Goal: Navigation & Orientation: Find specific page/section

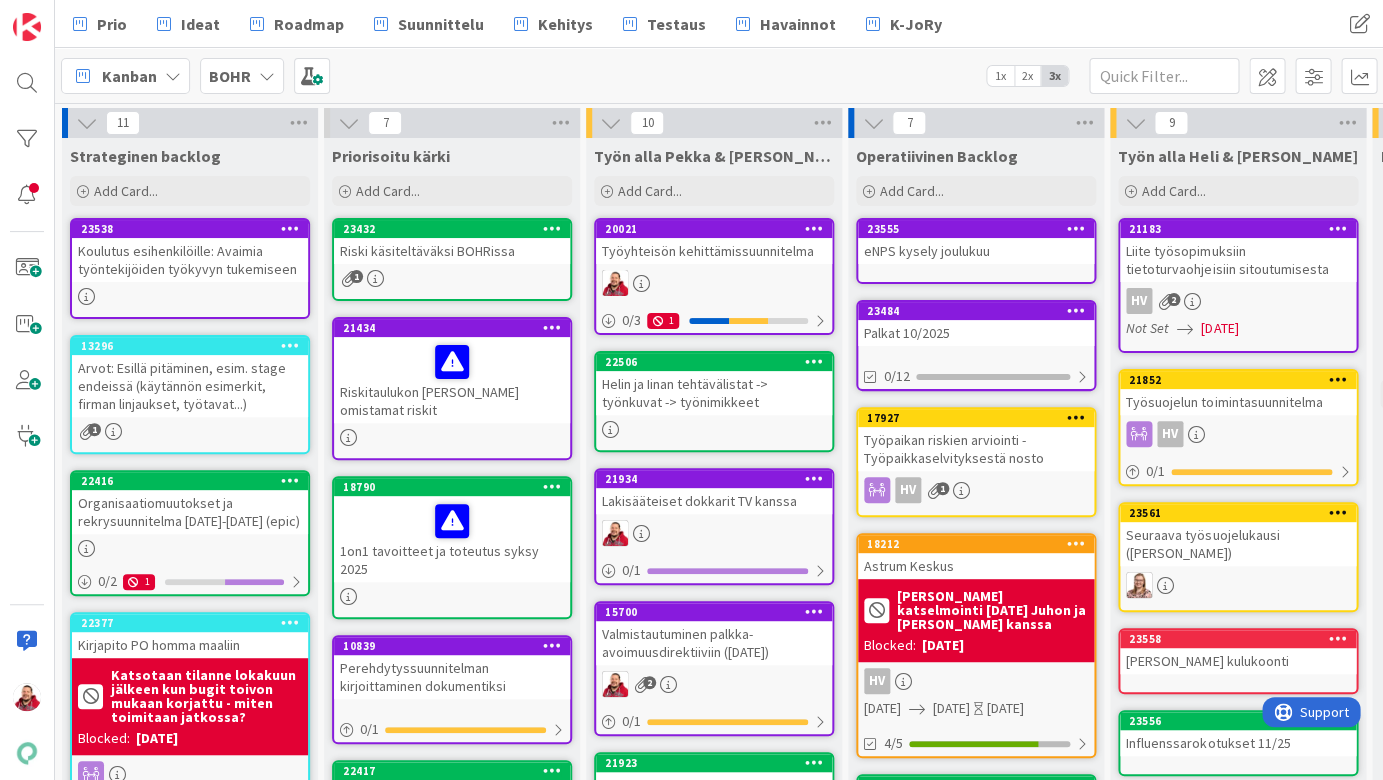
scroll to position [8, 730]
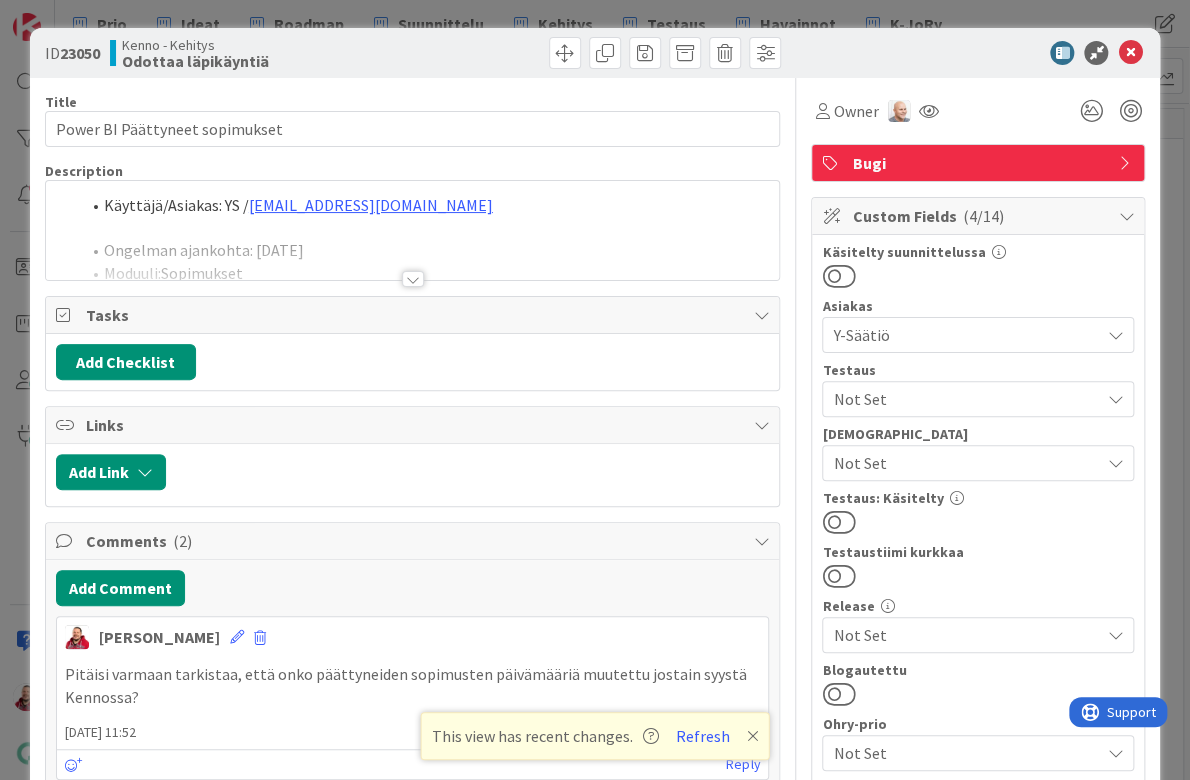
click at [412, 271] on div at bounding box center [413, 279] width 22 height 16
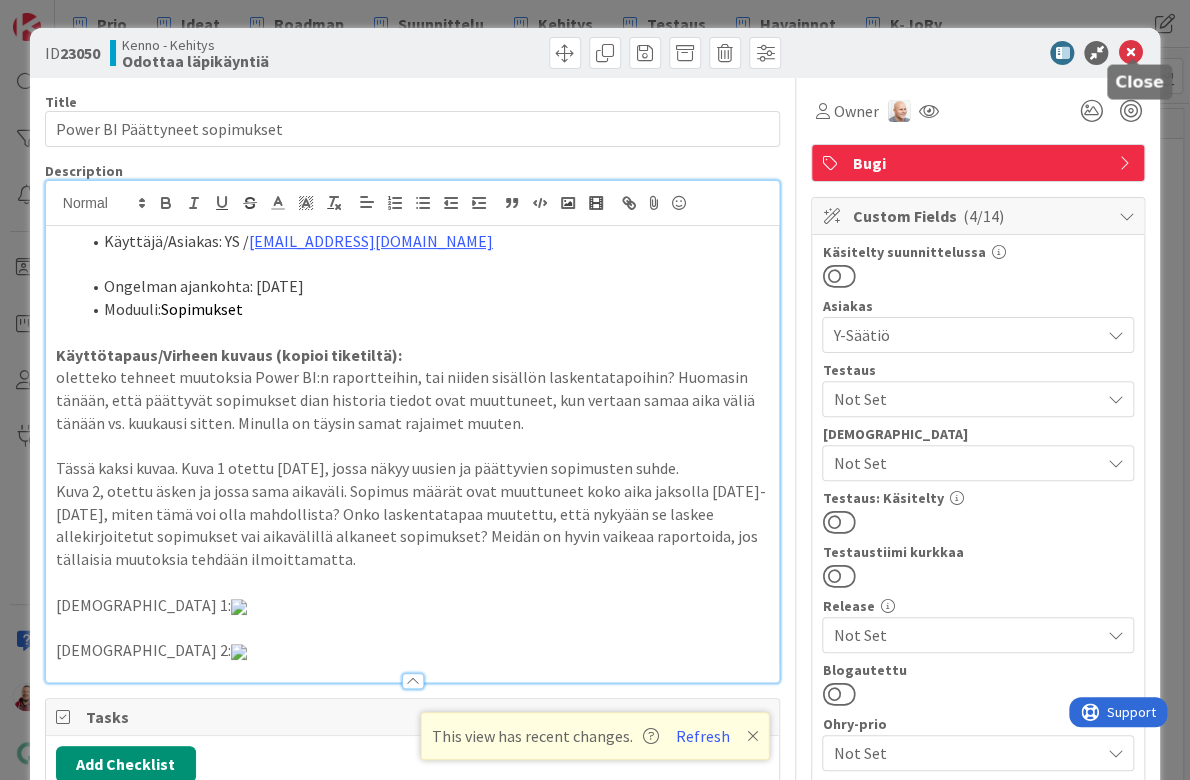
click at [1132, 49] on icon at bounding box center [1130, 53] width 24 height 24
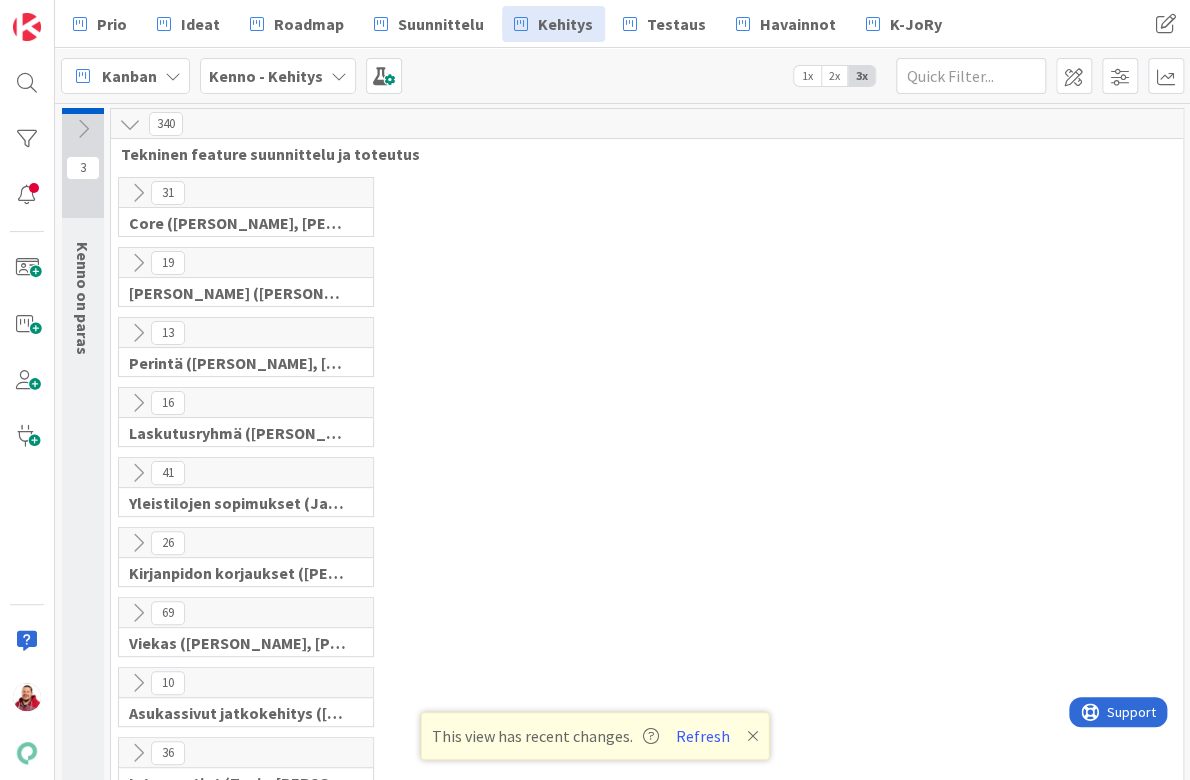
click at [676, 724] on div "This view has recent changes. Refresh" at bounding box center [595, 736] width 349 height 48
click at [673, 741] on button "Refresh" at bounding box center [703, 736] width 68 height 26
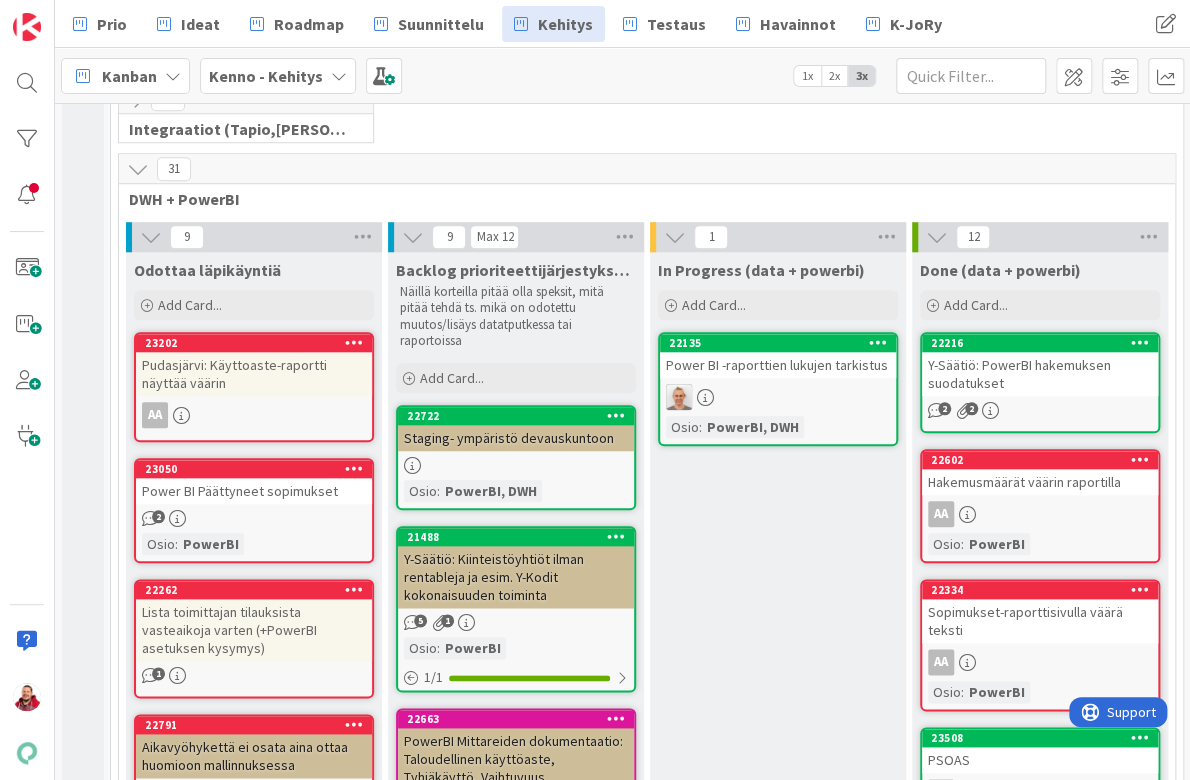
scroll to position [727, 0]
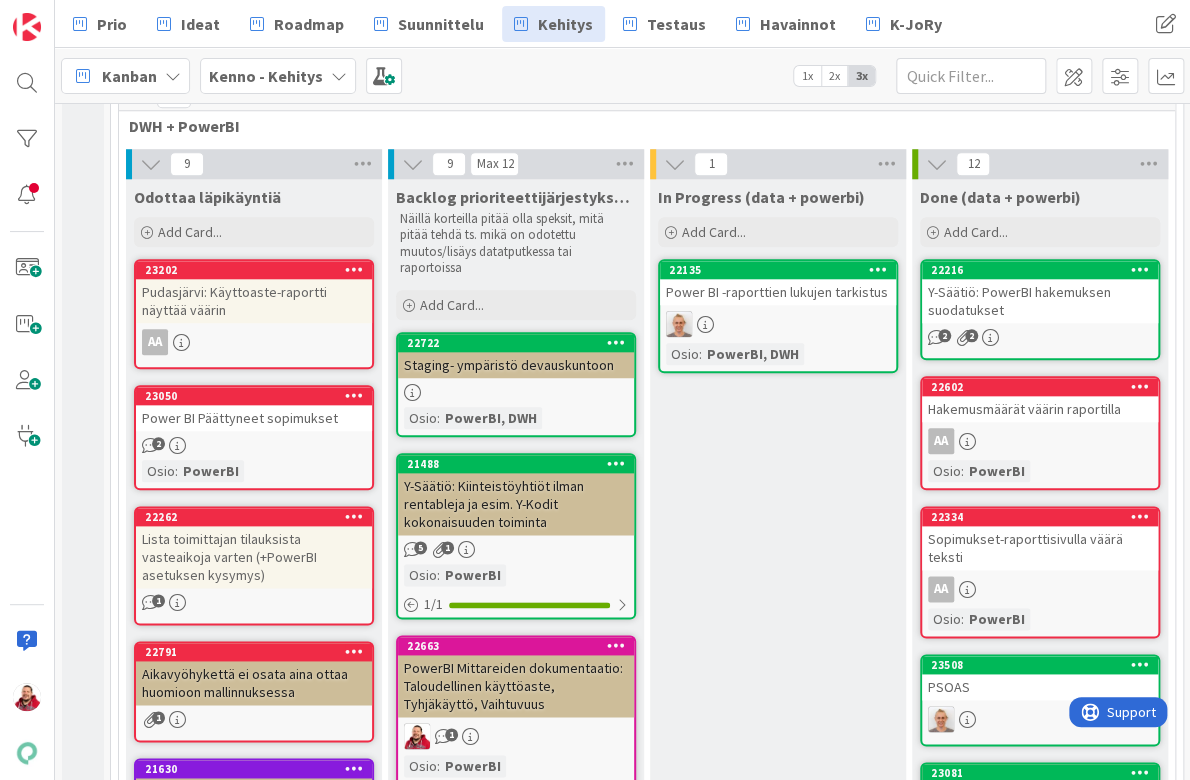
click at [224, 405] on div "Power BI Päättyneet sopimukset" at bounding box center [254, 418] width 236 height 26
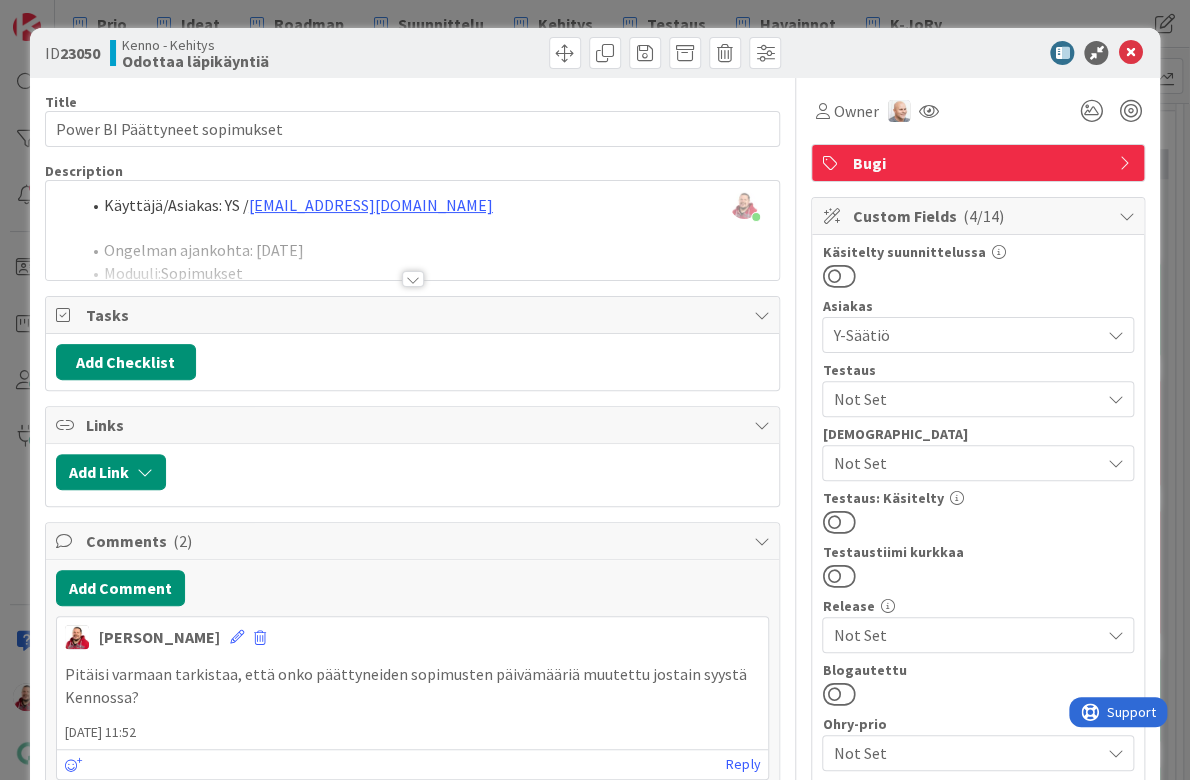
click at [406, 271] on div at bounding box center [413, 279] width 22 height 16
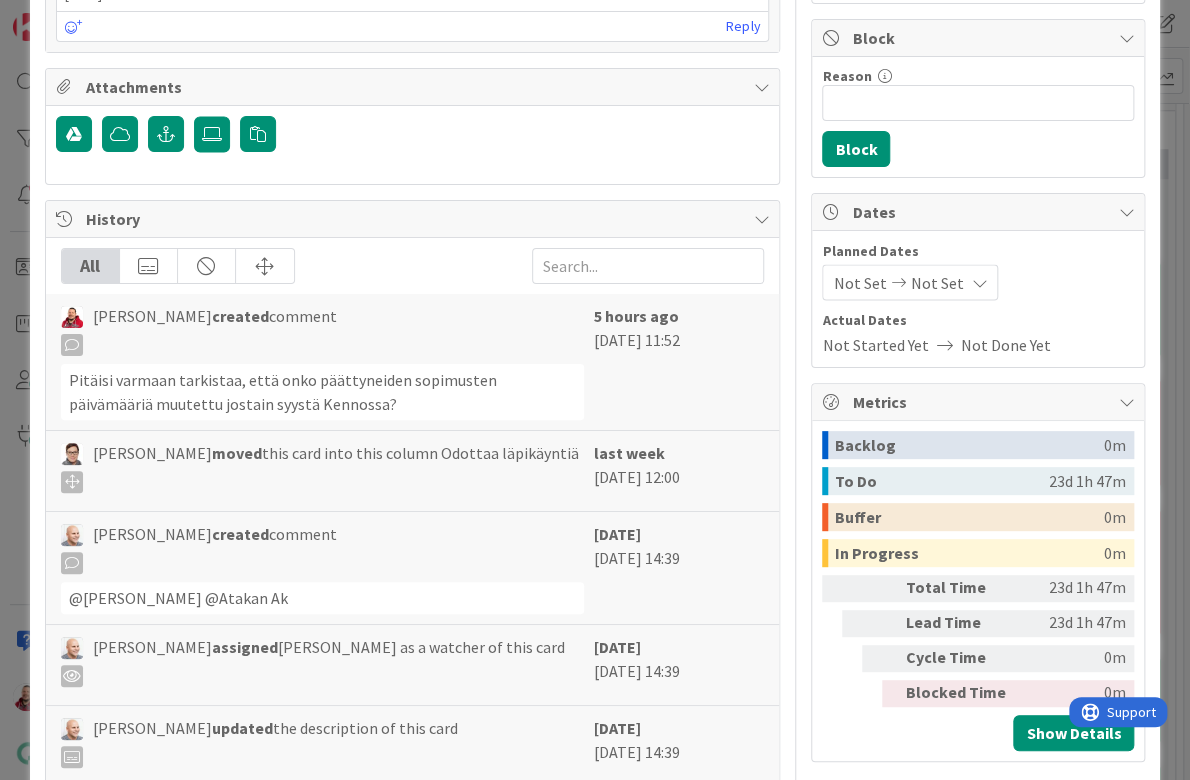
scroll to position [1368, 0]
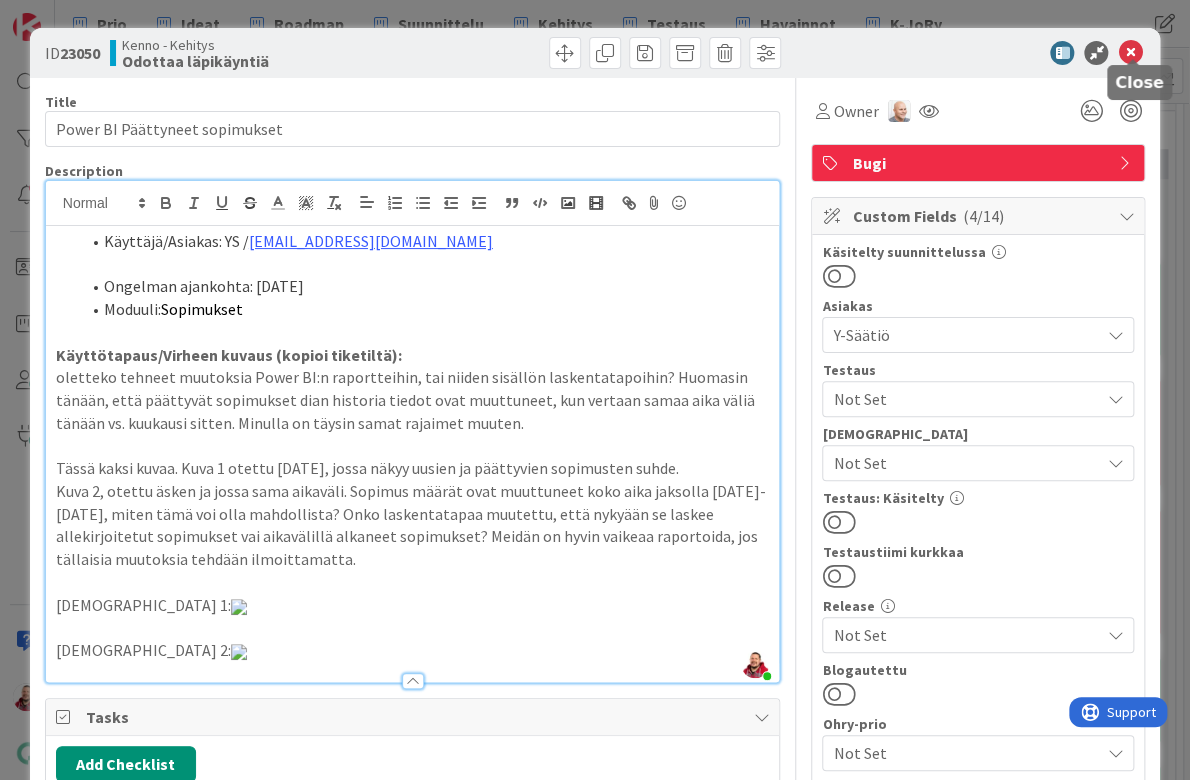
scroll to position [0, 0]
click at [1128, 49] on icon at bounding box center [1130, 53] width 24 height 24
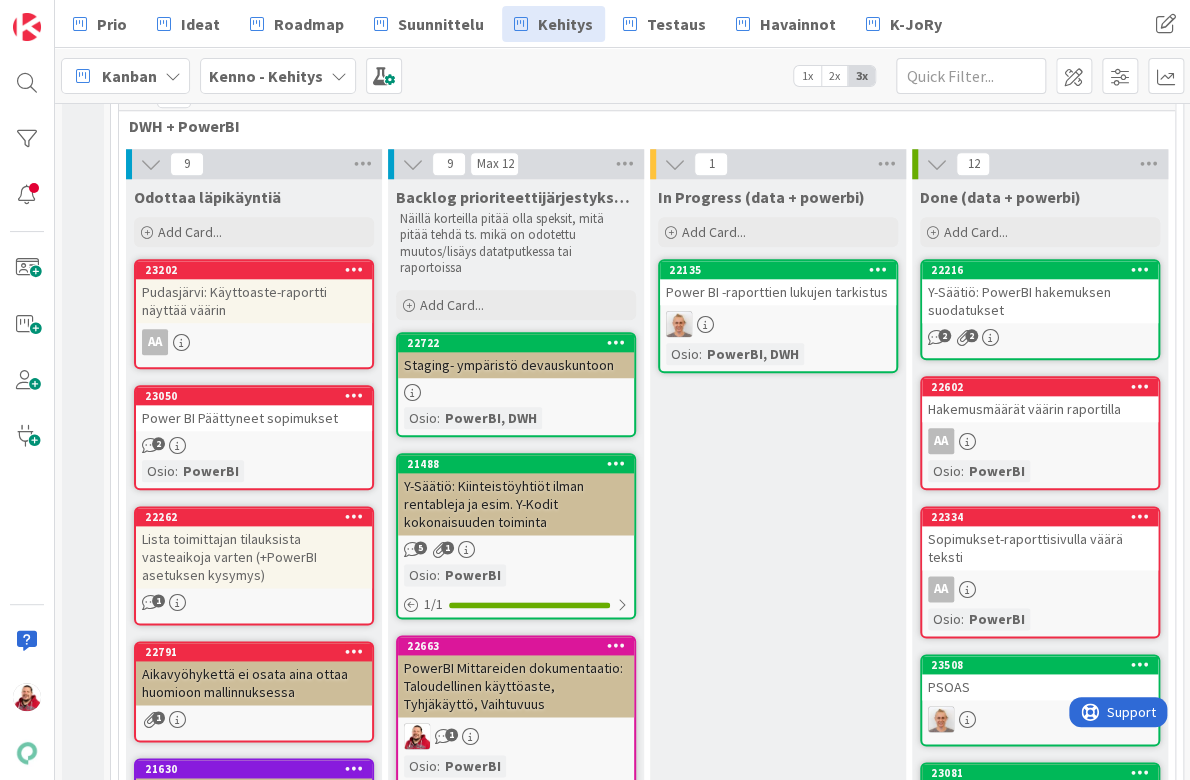
click at [220, 279] on div "Pudasjärvi: Käyttoaste-raportti näyttää väärin" at bounding box center [254, 301] width 236 height 44
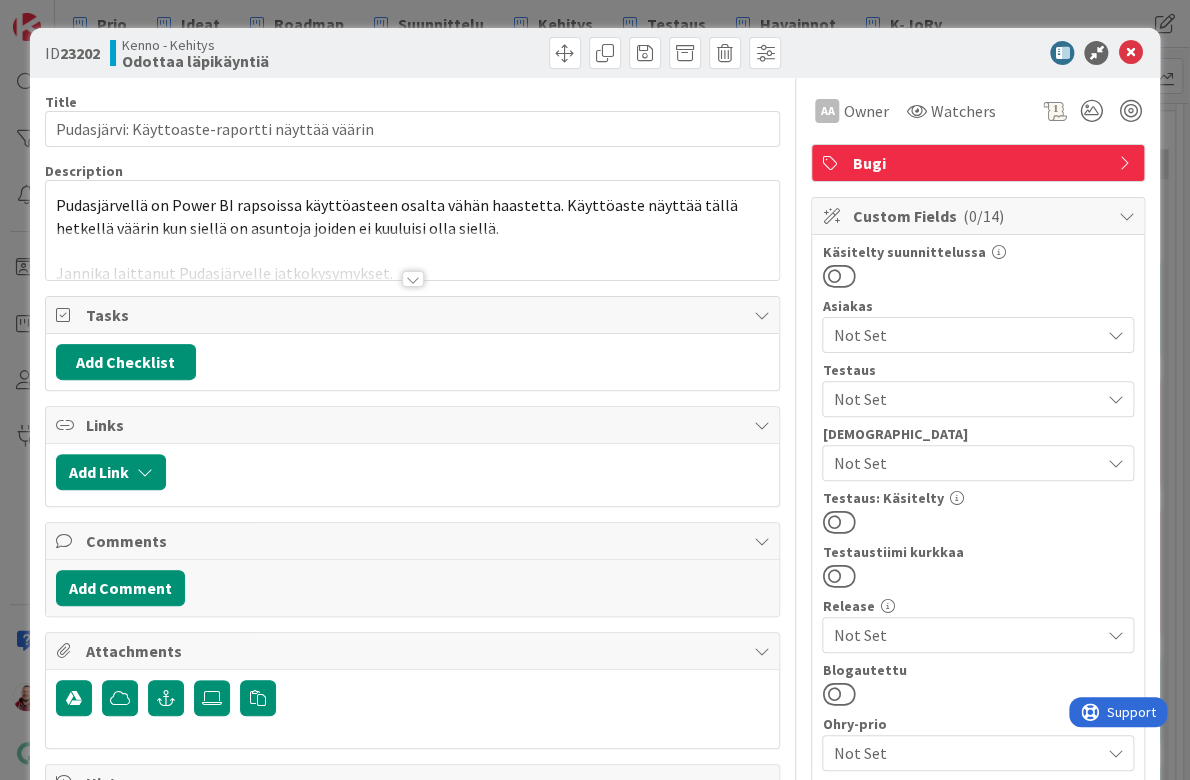
click at [416, 271] on div at bounding box center [413, 279] width 22 height 16
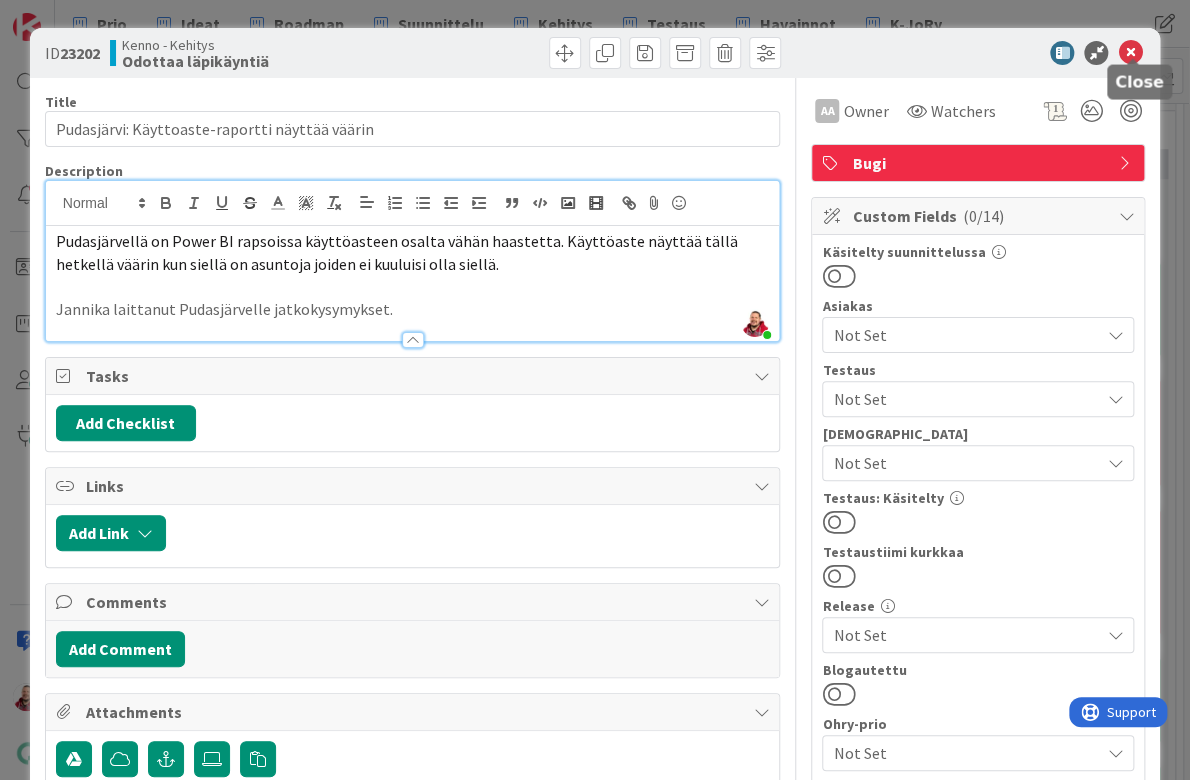
click at [1129, 49] on icon at bounding box center [1130, 53] width 24 height 24
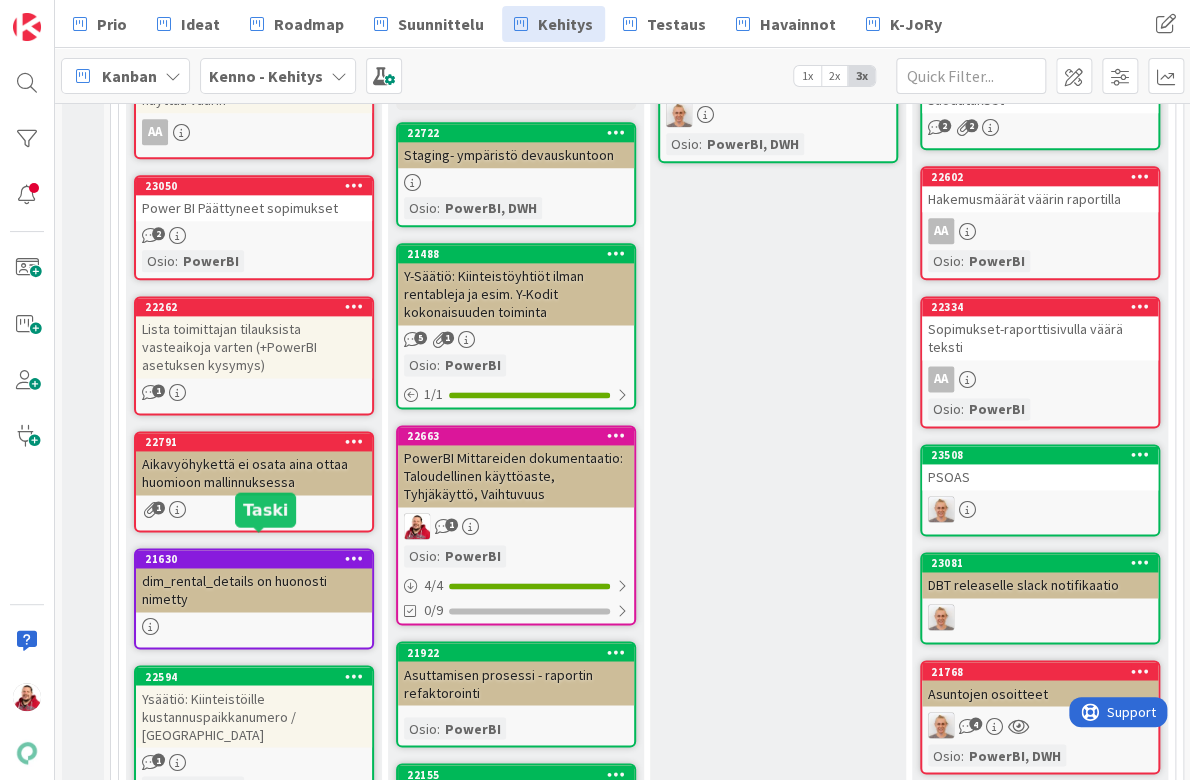
scroll to position [799, 0]
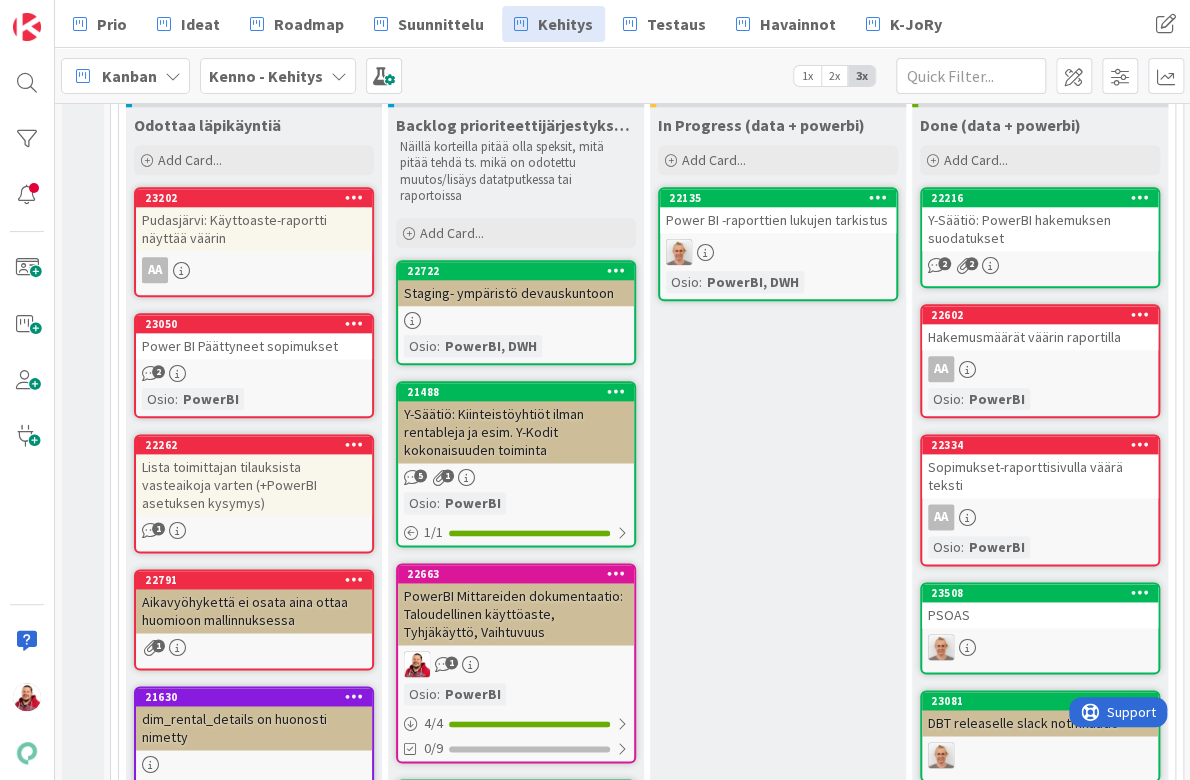
click at [485, 401] on div "Y-Säätiö: Kiinteistöyhtiöt ilman rentableja ja esim. Y-Kodit kokonaisuuden toim…" at bounding box center [516, 432] width 236 height 62
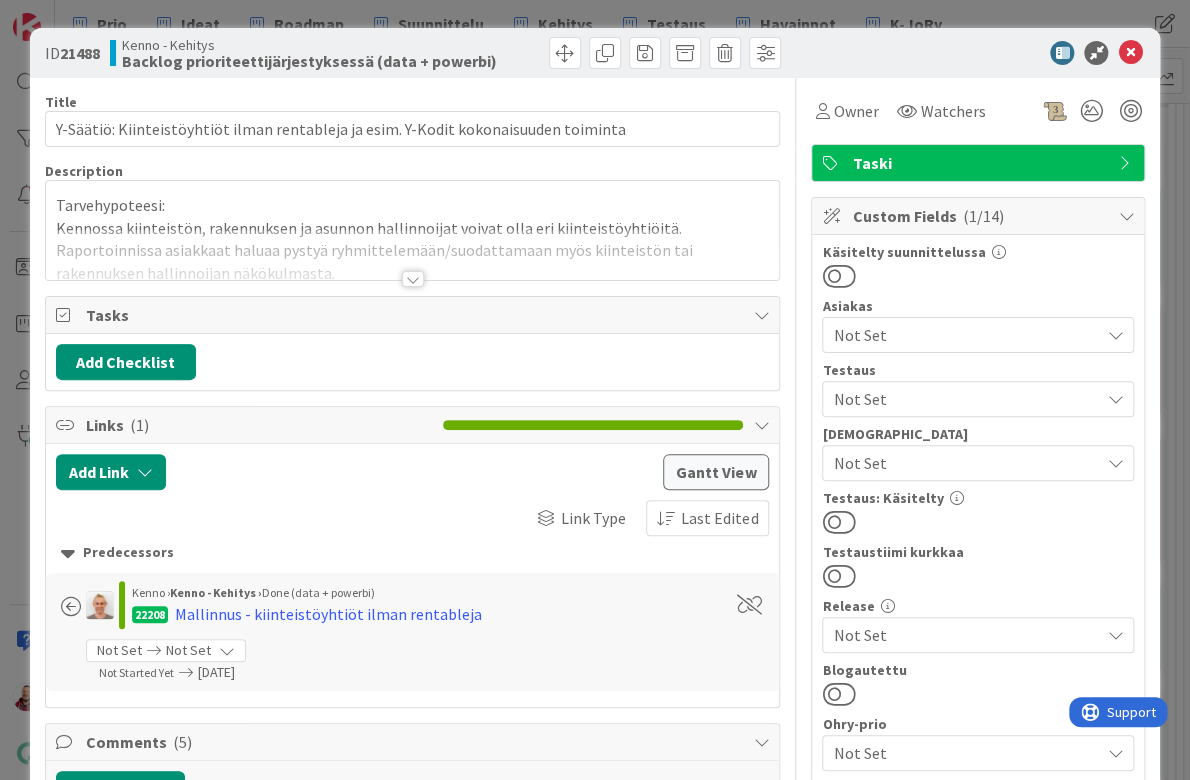
click at [412, 271] on div at bounding box center [413, 279] width 22 height 16
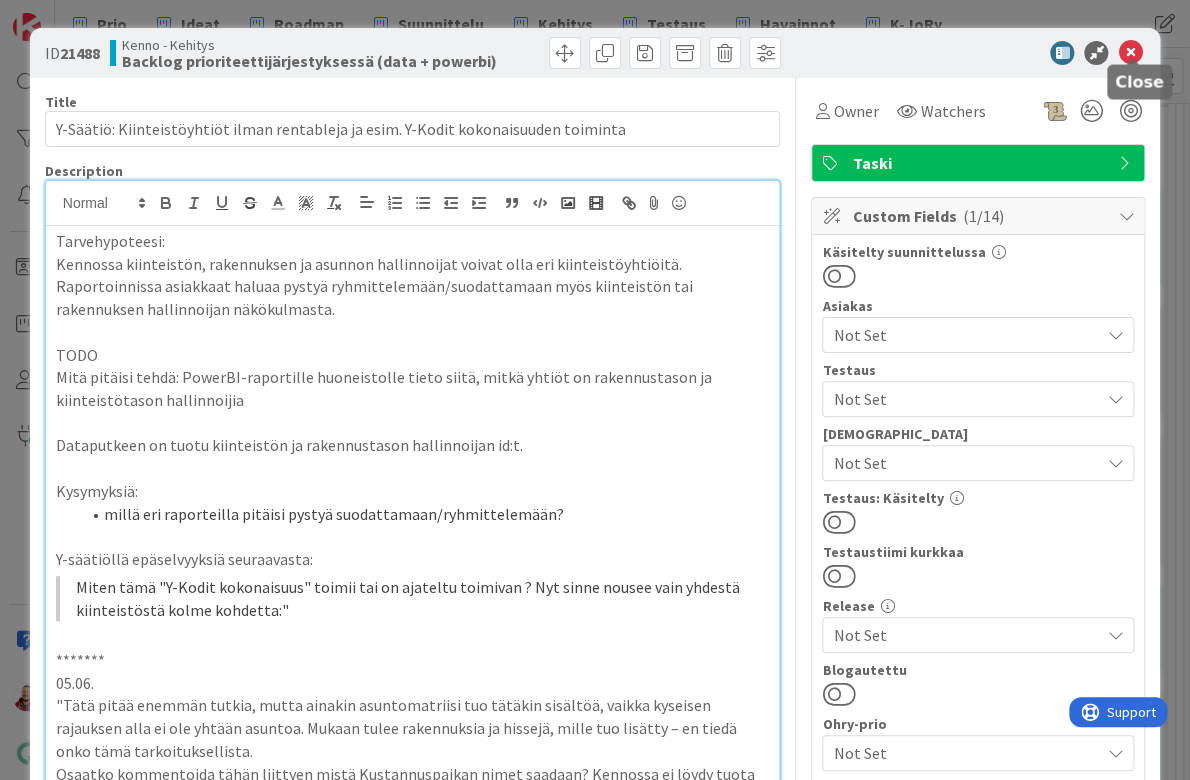
click at [1137, 48] on icon at bounding box center [1130, 53] width 24 height 24
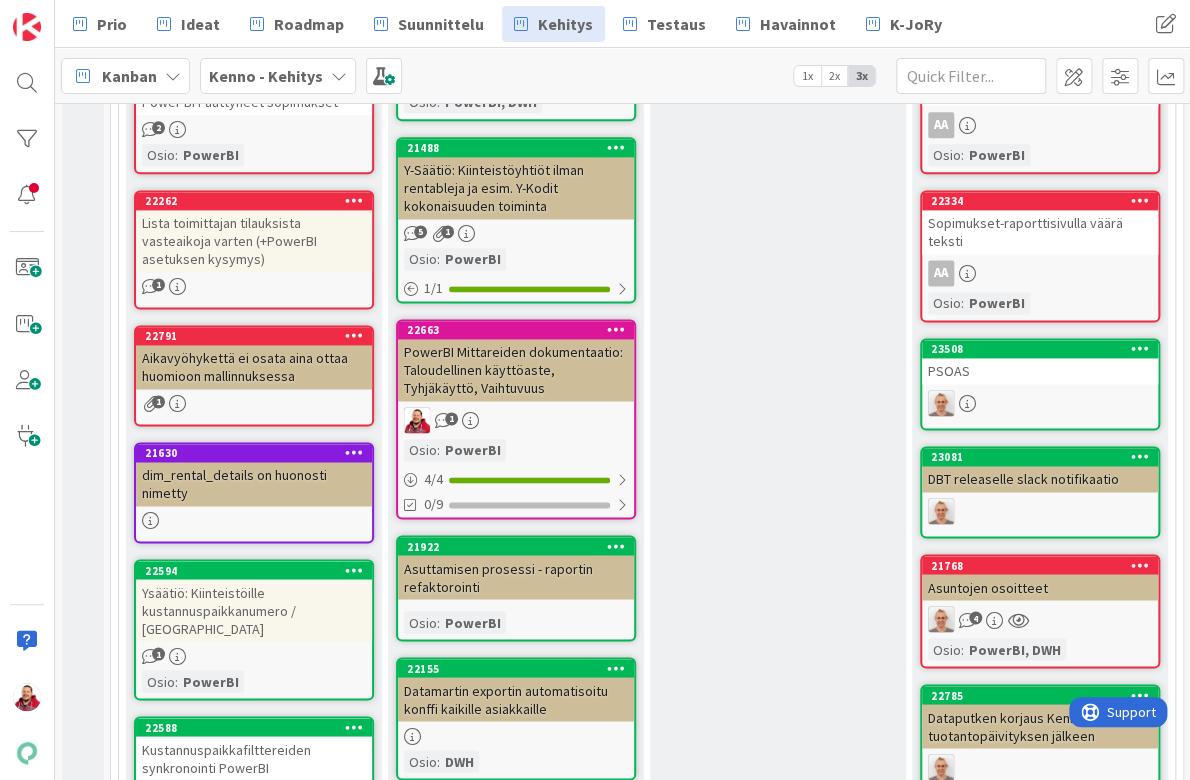
scroll to position [1043, 0]
click at [488, 555] on div "Asuttamisen prosessi - raportin refaktorointi" at bounding box center [516, 577] width 236 height 44
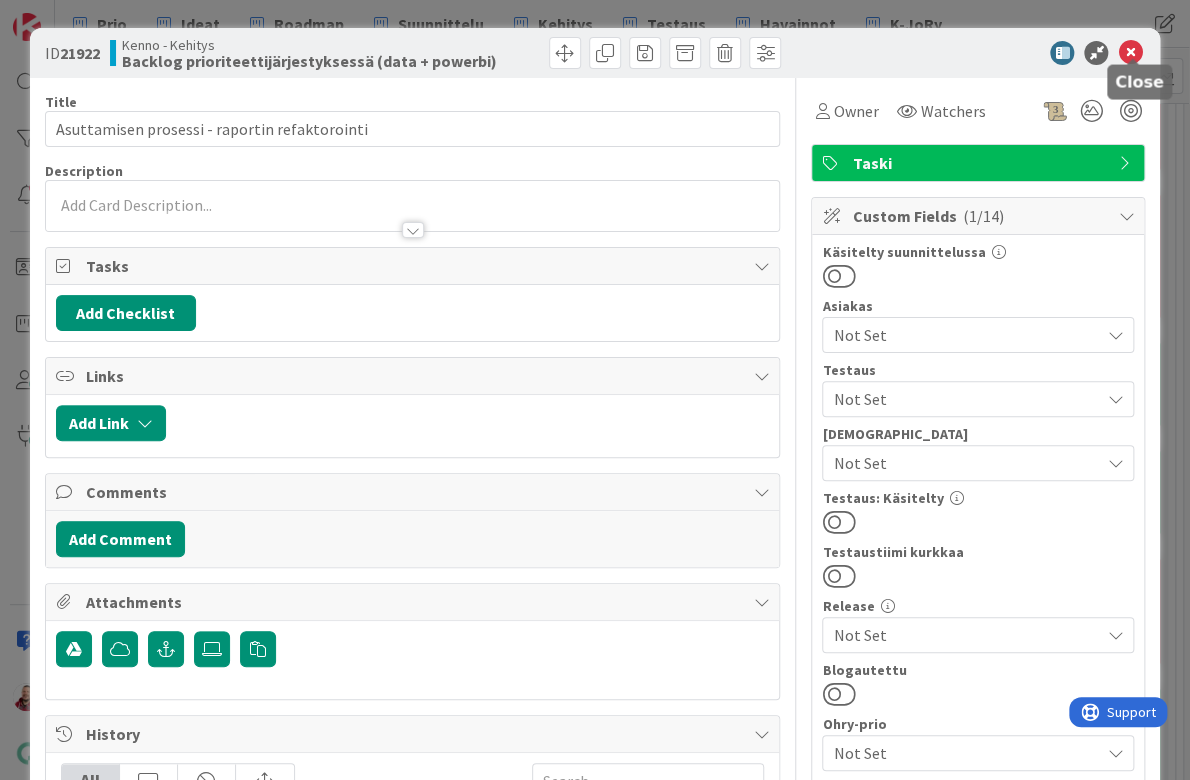
click at [1125, 56] on icon at bounding box center [1130, 53] width 24 height 24
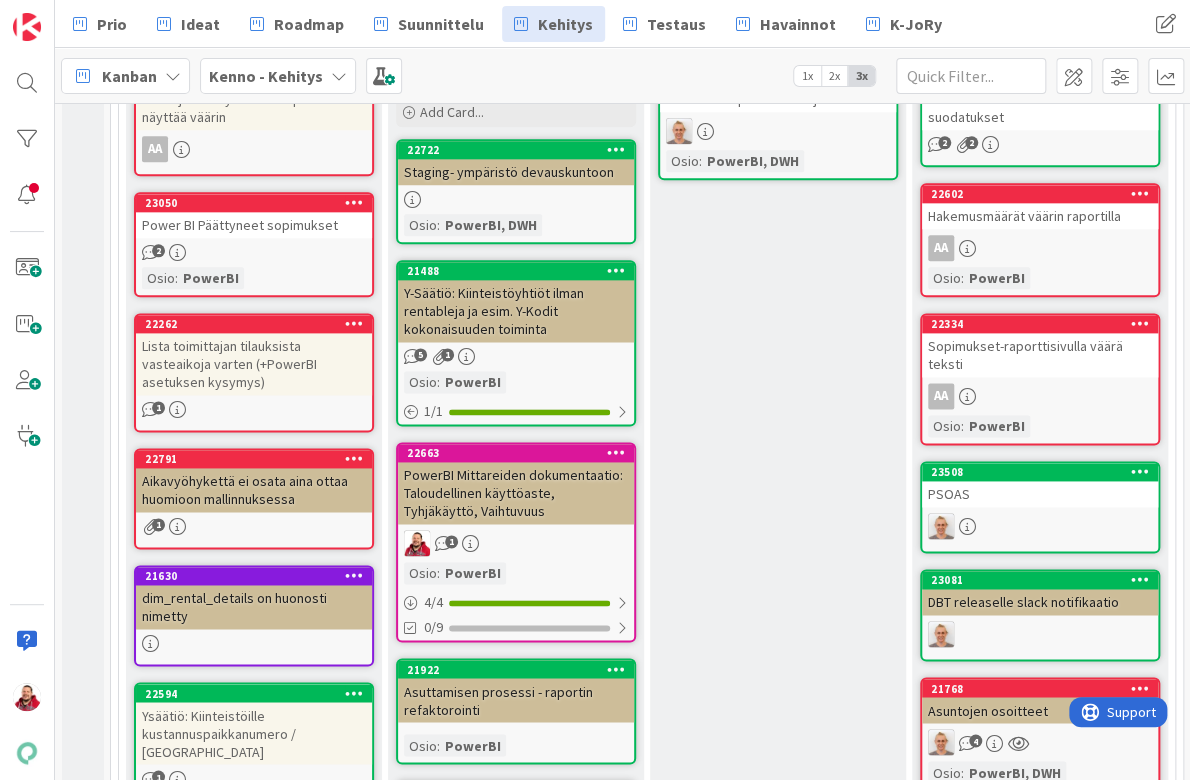
scroll to position [836, 0]
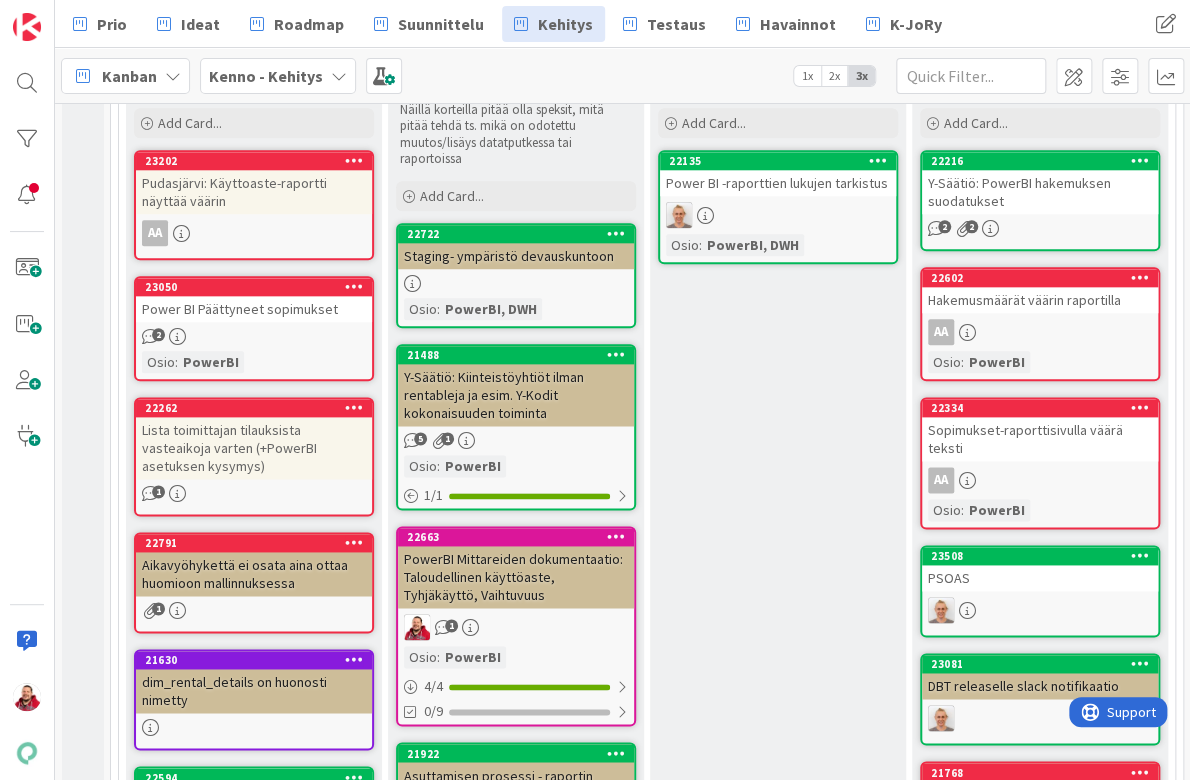
click at [544, 364] on div "Y-Säätiö: Kiinteistöyhtiöt ilman rentableja ja esim. Y-Kodit kokonaisuuden toim…" at bounding box center [516, 395] width 236 height 62
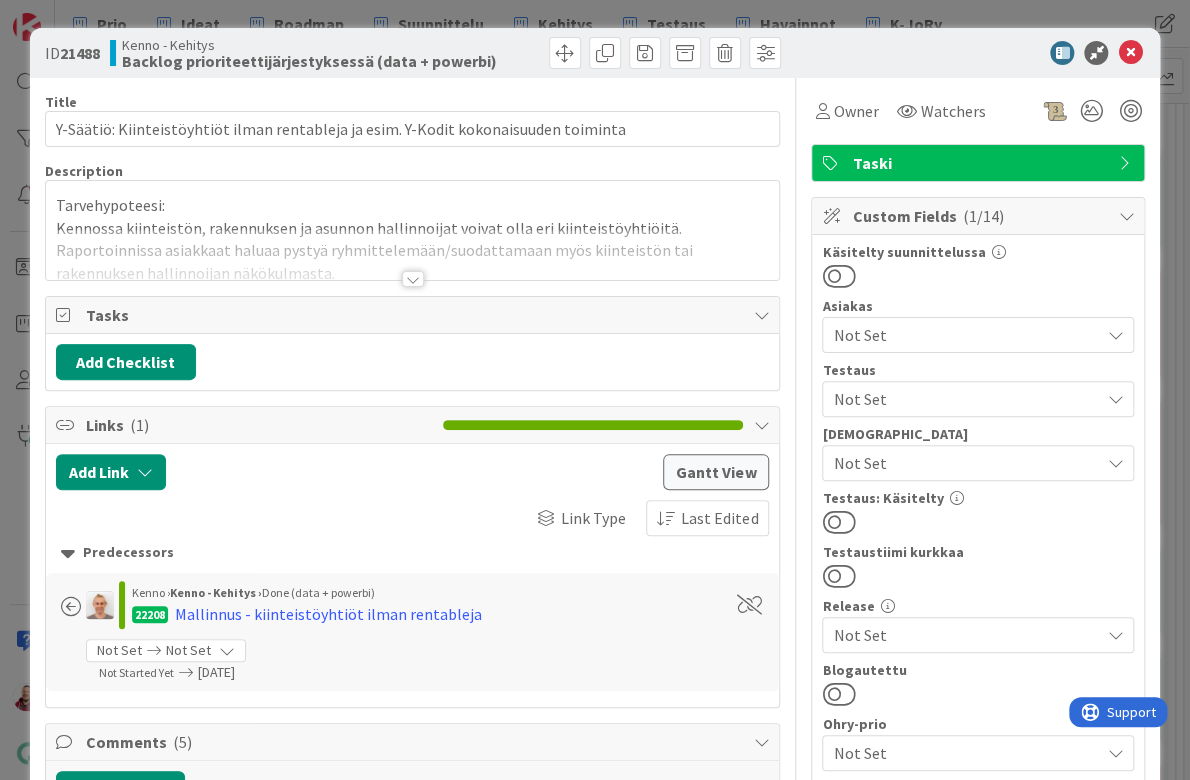
click at [916, 323] on span "Not Set" at bounding box center [966, 335] width 266 height 24
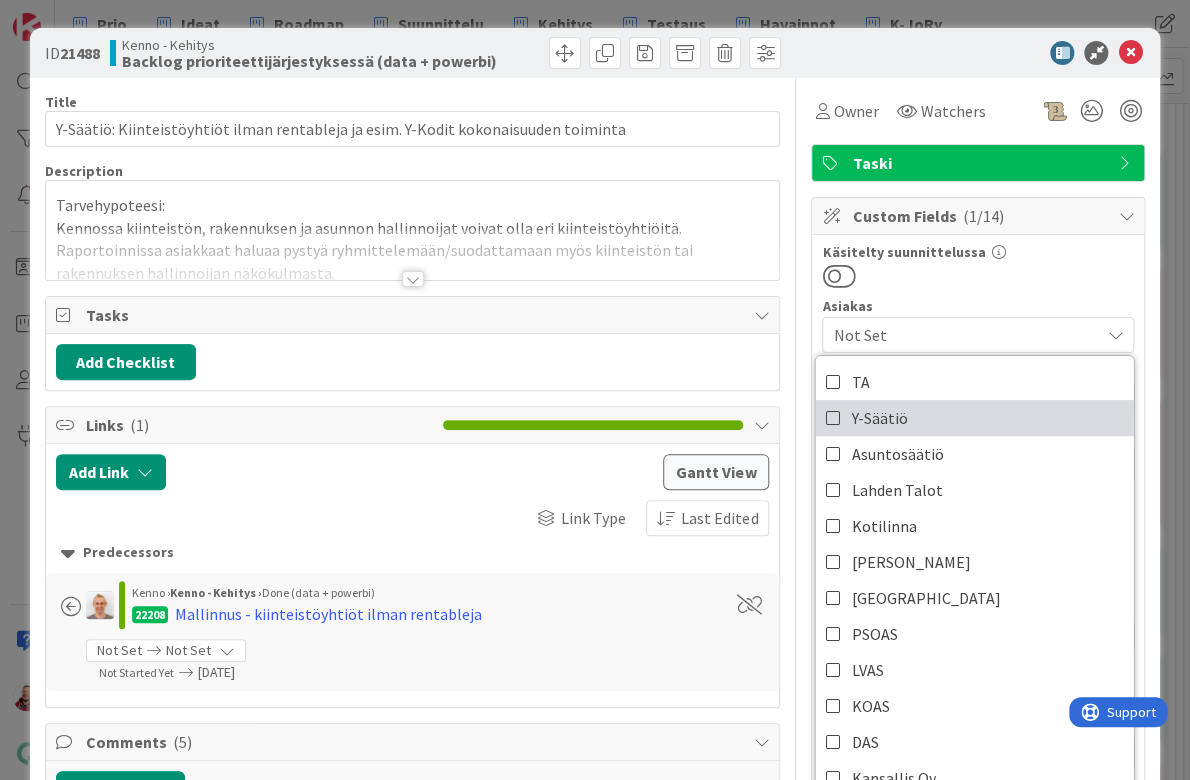
click at [904, 400] on link "Y-Säätiö" at bounding box center [975, 418] width 318 height 36
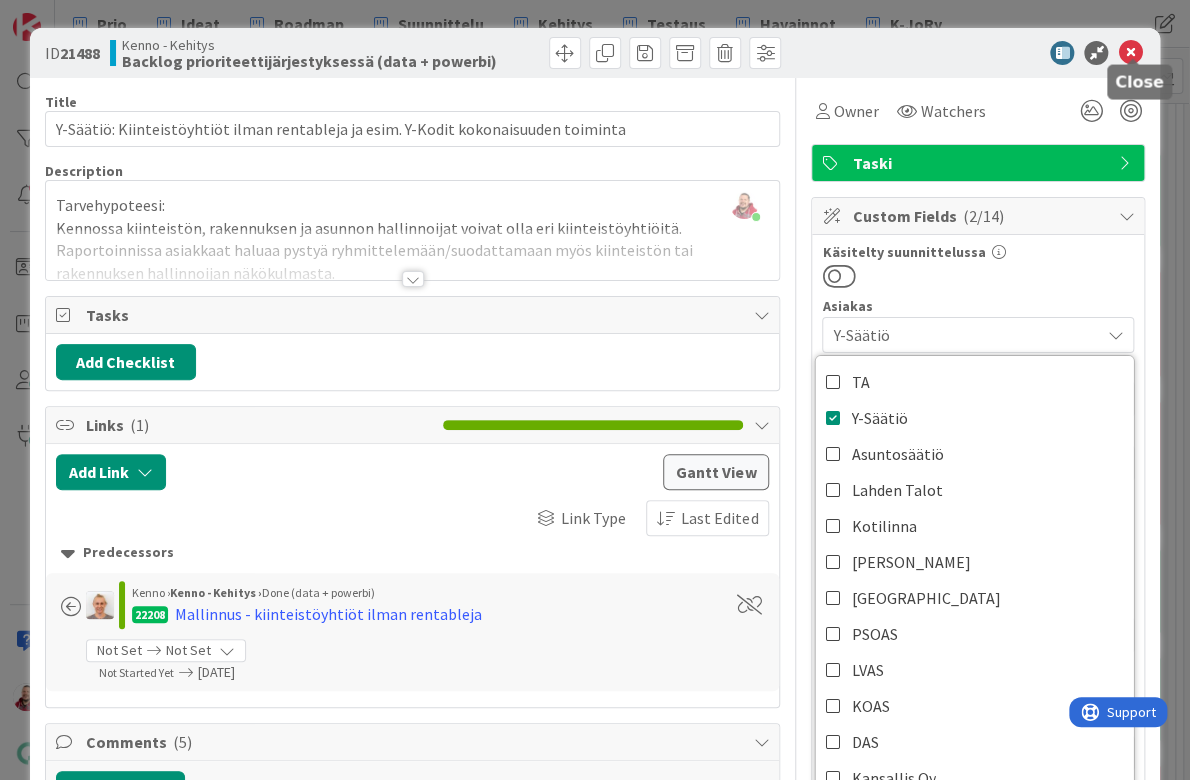
click at [1135, 49] on icon at bounding box center [1130, 53] width 24 height 24
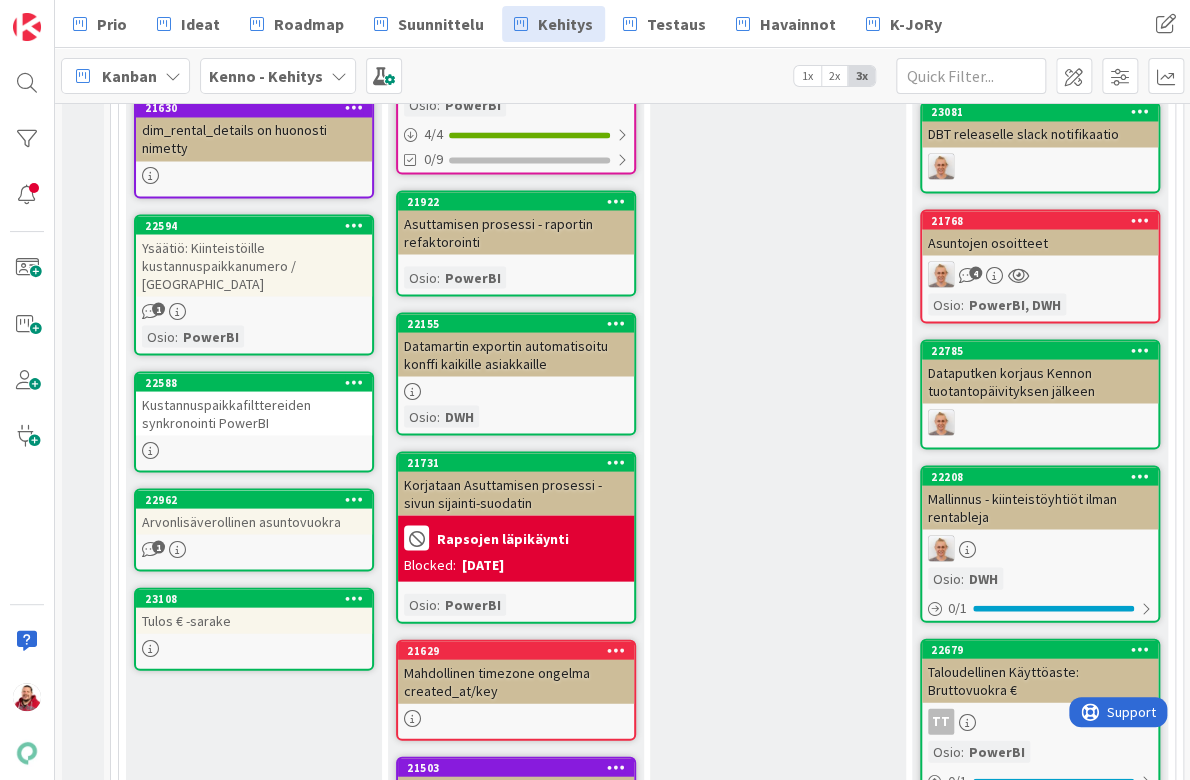
click at [503, 471] on div "Korjataan Asuttamisen prosessi -sivun sijainti-suodatin" at bounding box center [516, 493] width 236 height 44
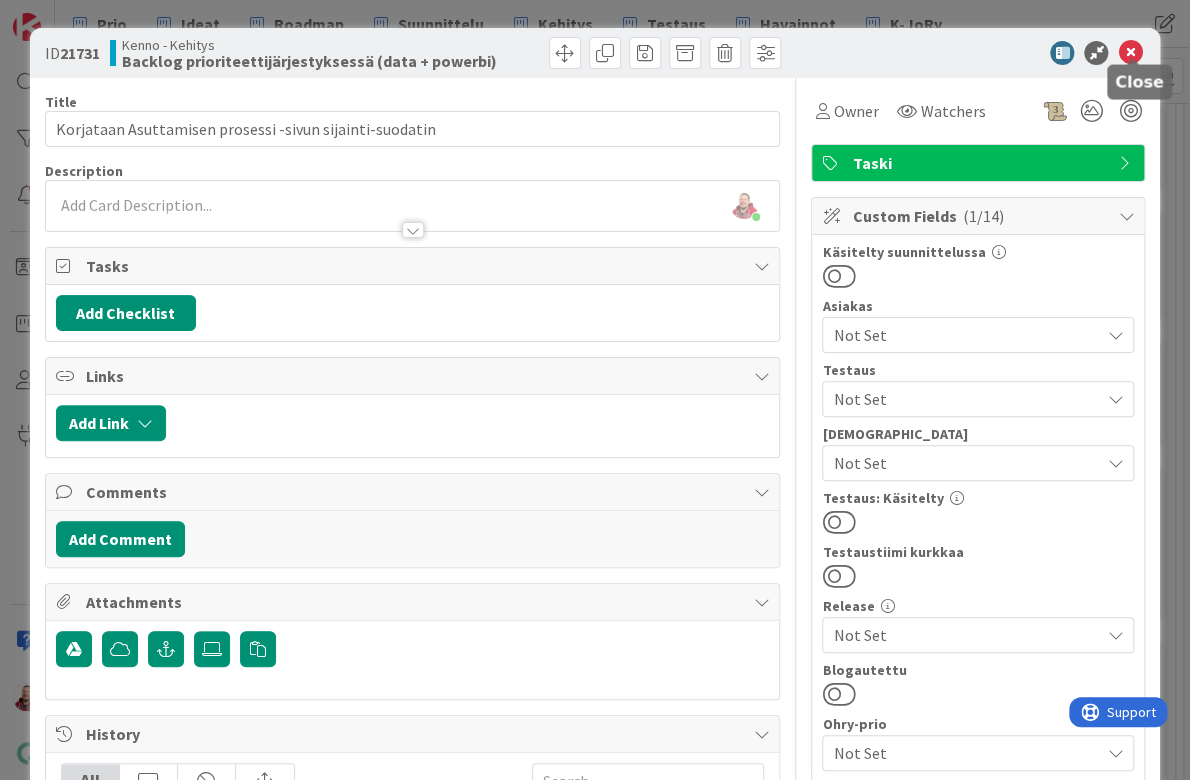
click at [1135, 43] on icon at bounding box center [1130, 53] width 24 height 24
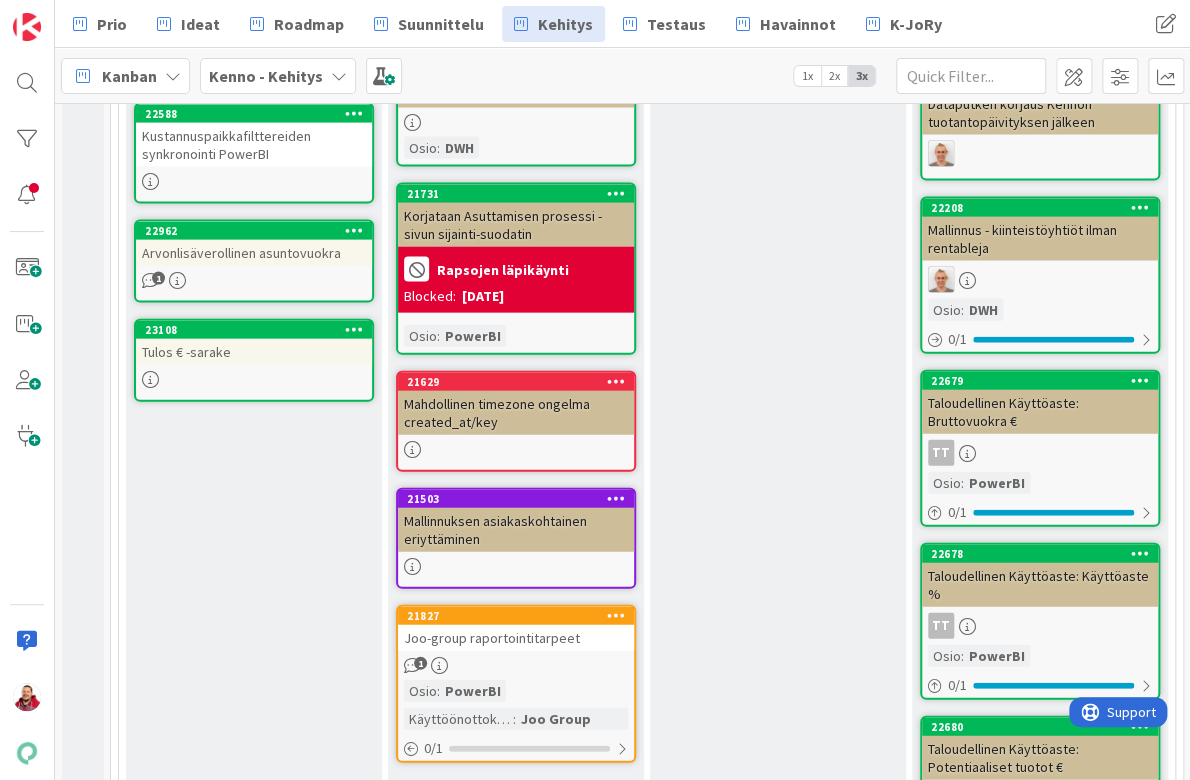
click at [480, 391] on div "Mahdollinen timezone ongelma created_at/key" at bounding box center [516, 413] width 236 height 44
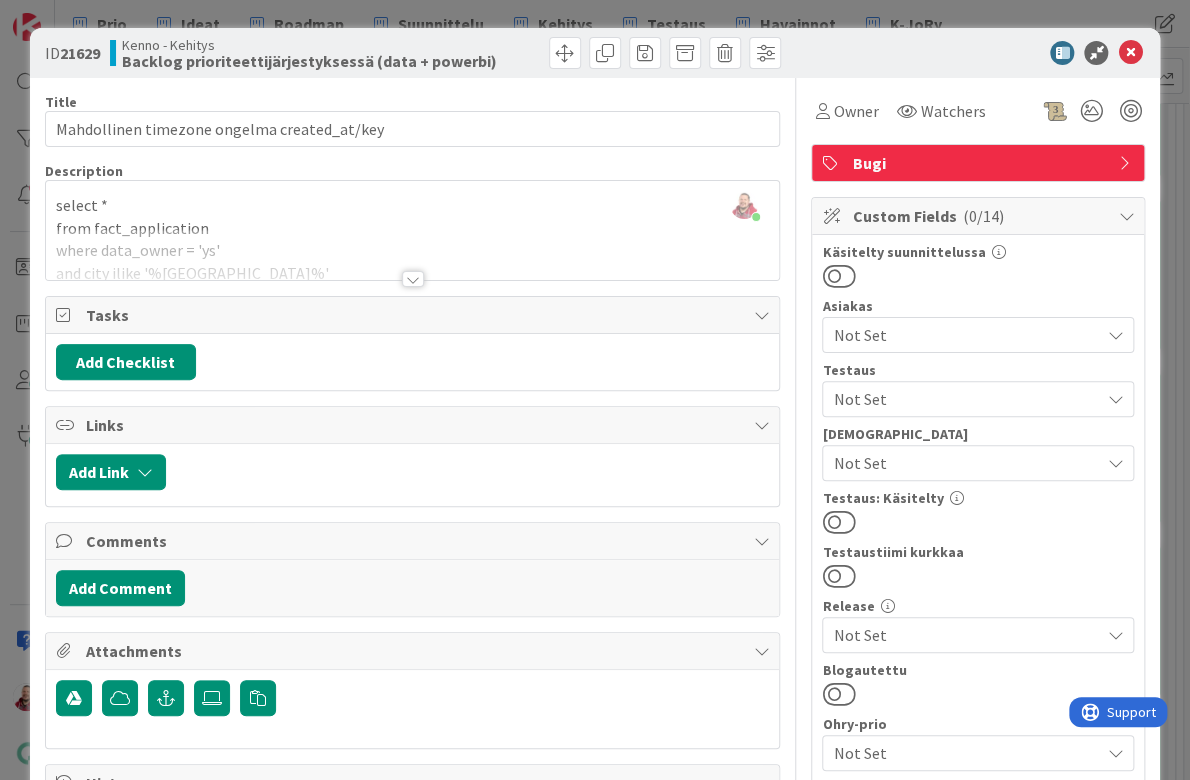
click at [408, 271] on div at bounding box center [413, 279] width 22 height 16
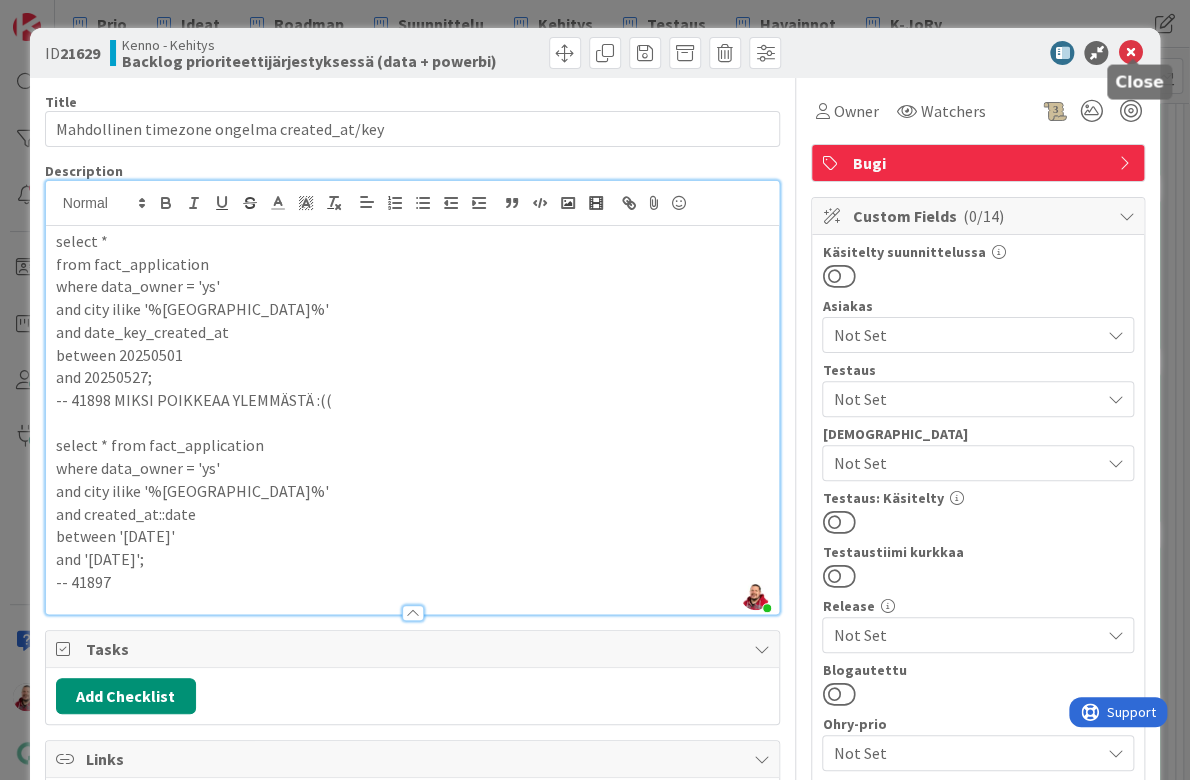
click at [1124, 48] on icon at bounding box center [1130, 53] width 24 height 24
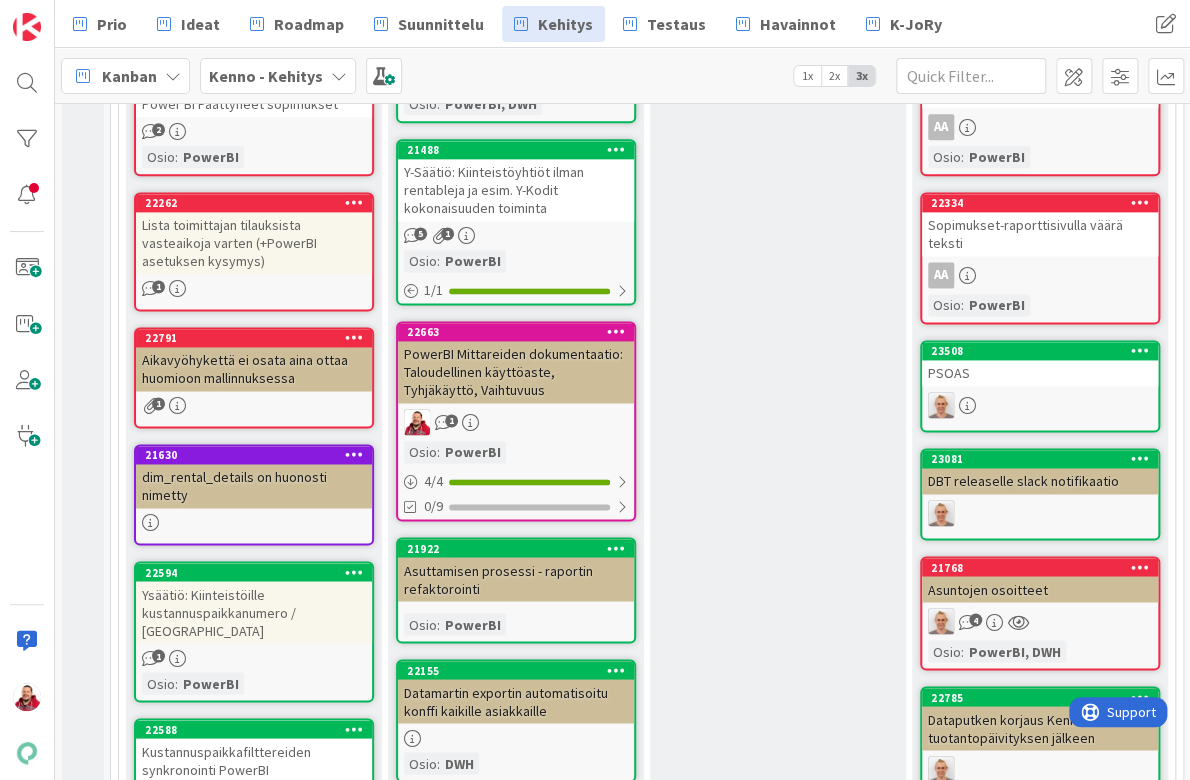
click at [247, 581] on div "Ysäätiö: Kiinteistöille kustannuspaikkanumero / Kehitystoive" at bounding box center [254, 612] width 236 height 62
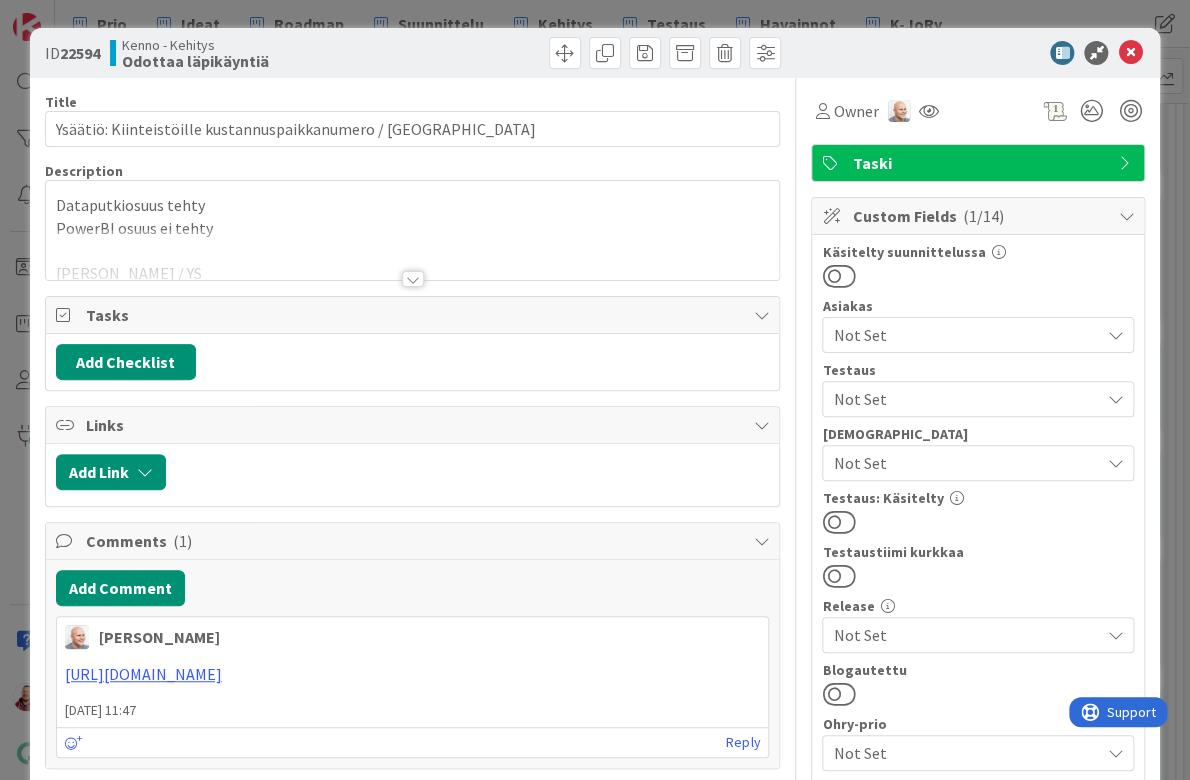
click at [420, 271] on div at bounding box center [413, 279] width 22 height 16
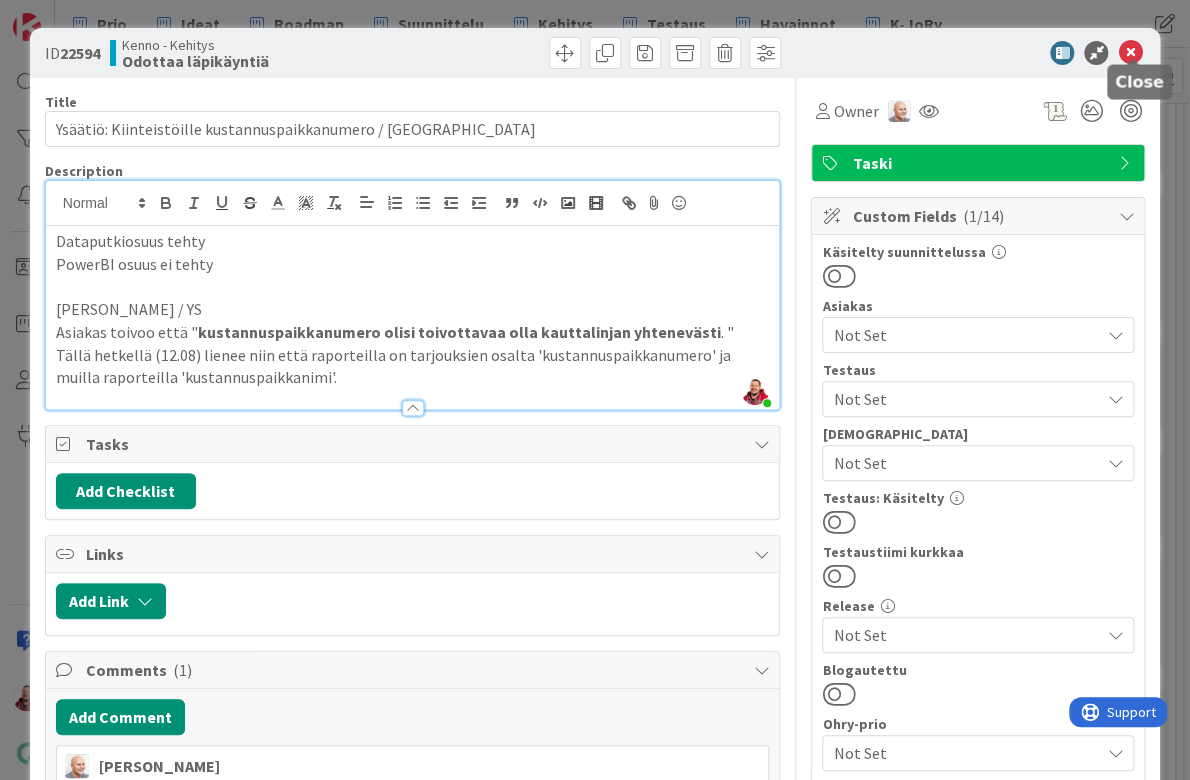
click at [1134, 46] on icon at bounding box center [1130, 53] width 24 height 24
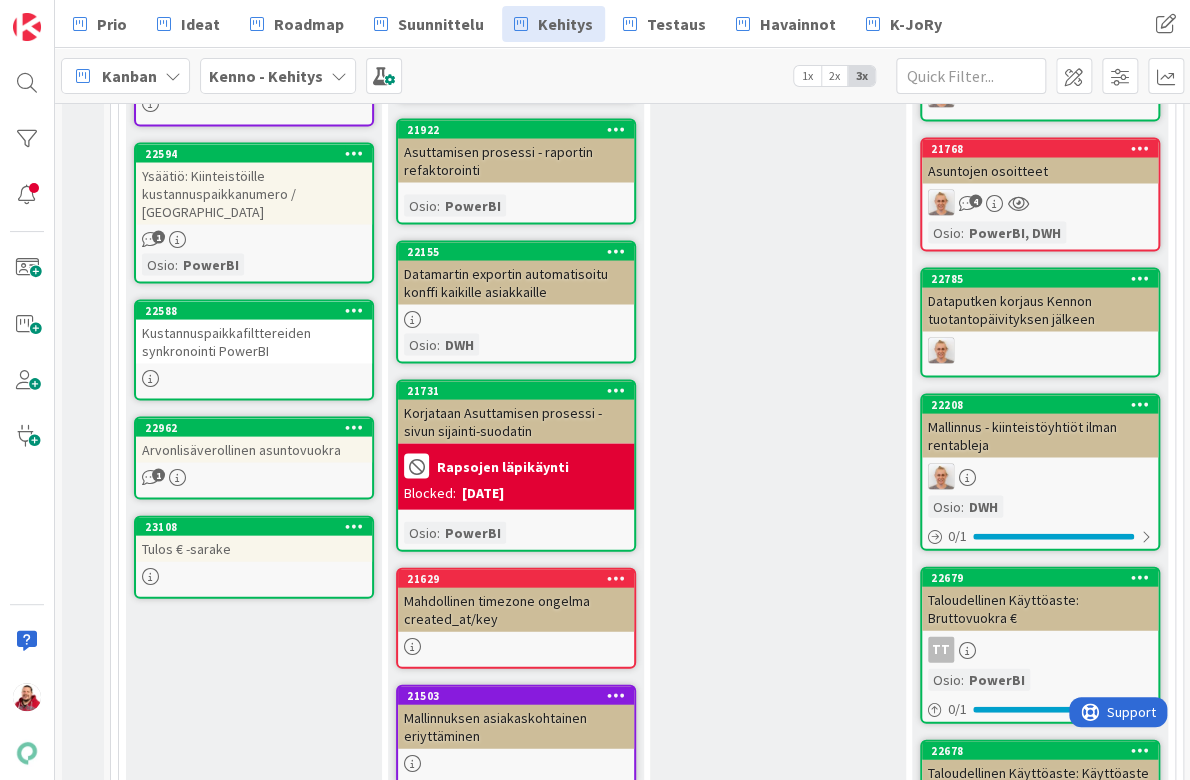
click at [249, 436] on div "Arvonlisäverollinen asuntovuokra" at bounding box center [254, 449] width 236 height 26
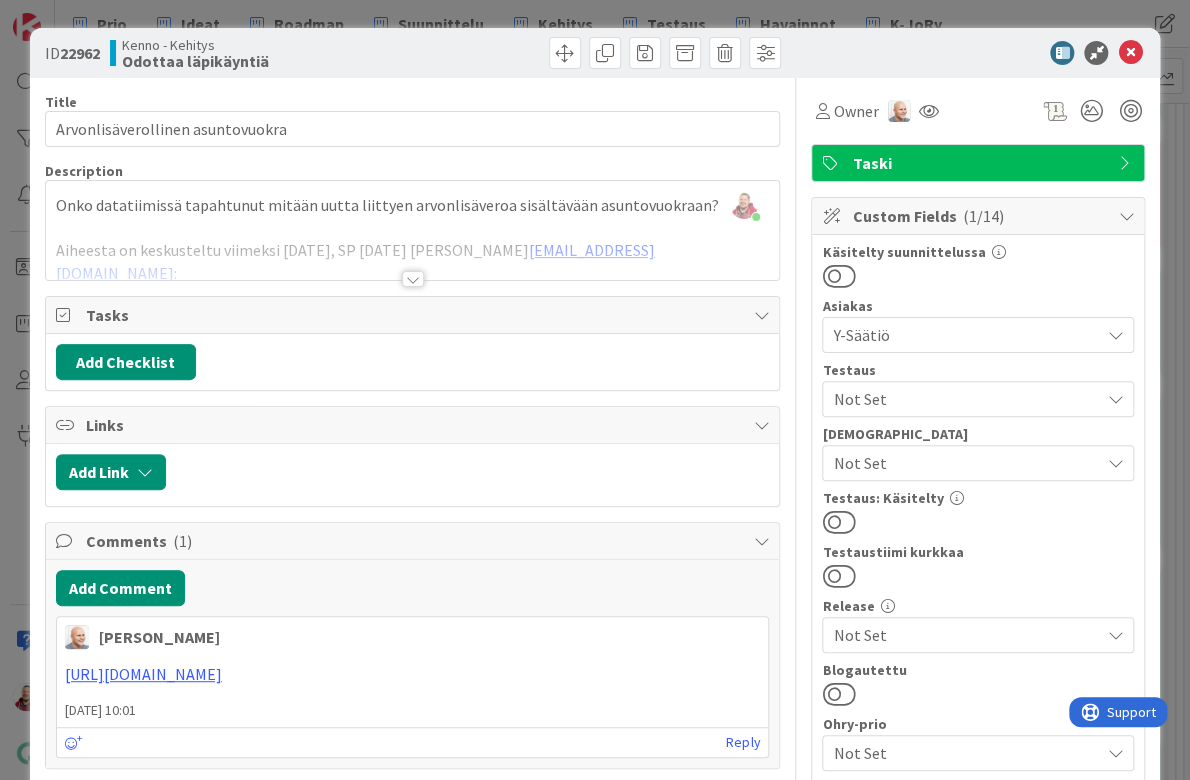
click at [405, 271] on div at bounding box center [413, 279] width 22 height 16
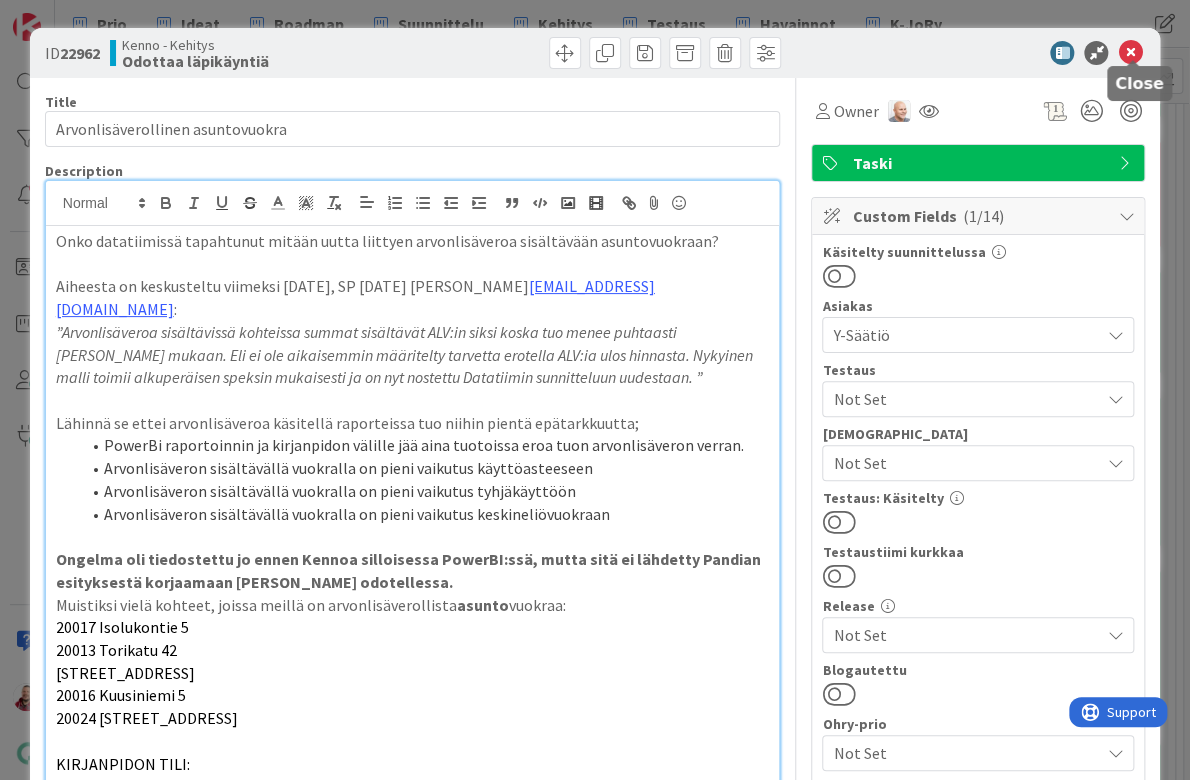
click at [1124, 47] on icon at bounding box center [1130, 53] width 24 height 24
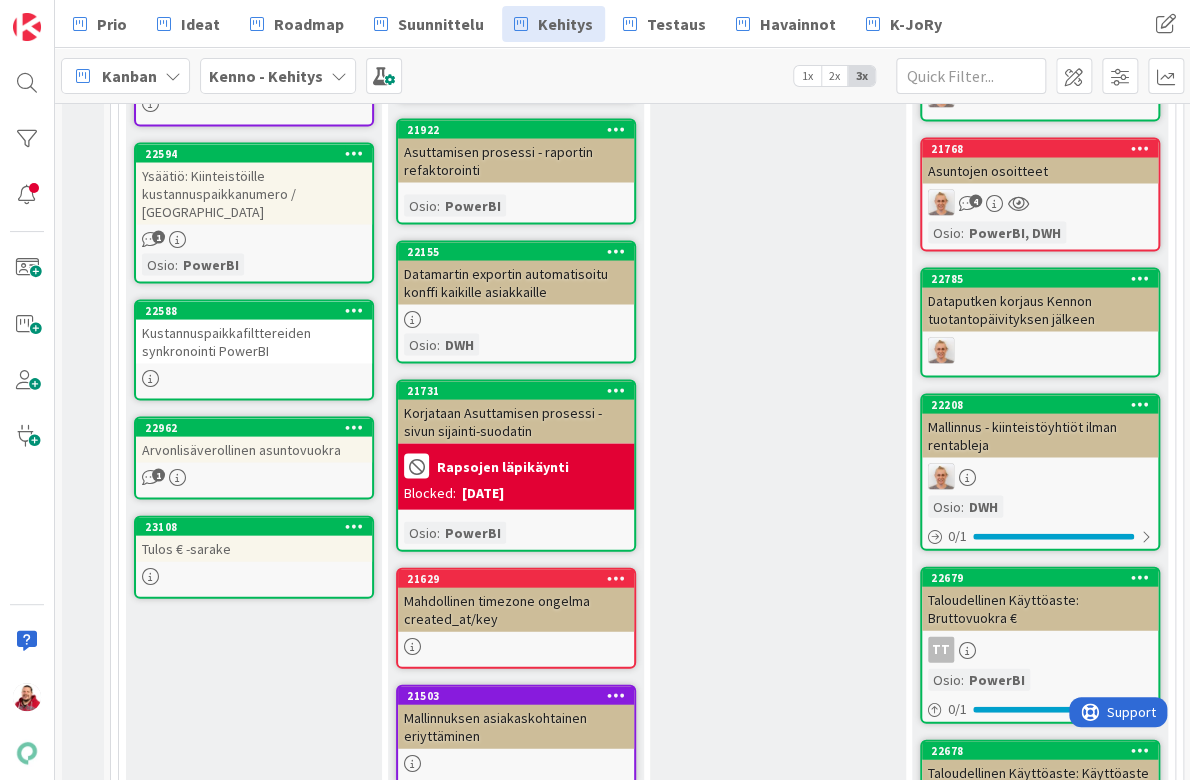
click at [316, 535] on div "Tulos € -sarake" at bounding box center [254, 548] width 236 height 26
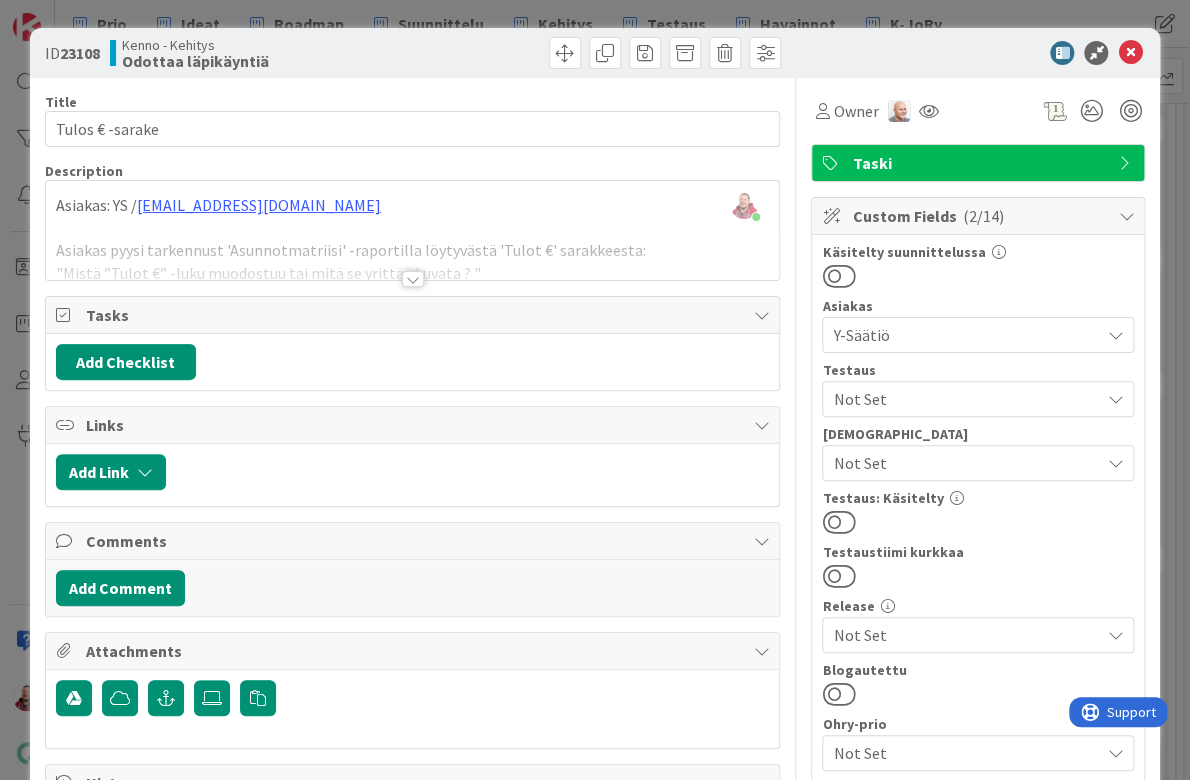
click at [419, 271] on div at bounding box center [413, 279] width 22 height 16
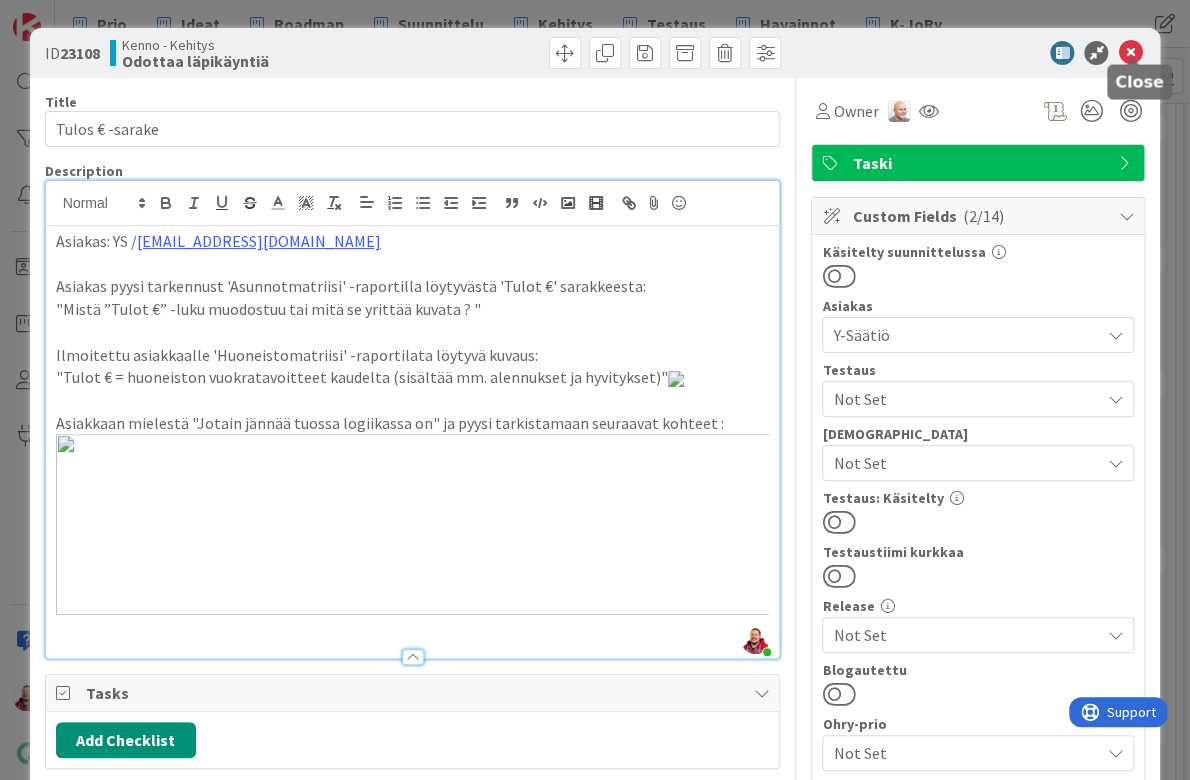
click at [1128, 47] on icon at bounding box center [1130, 53] width 24 height 24
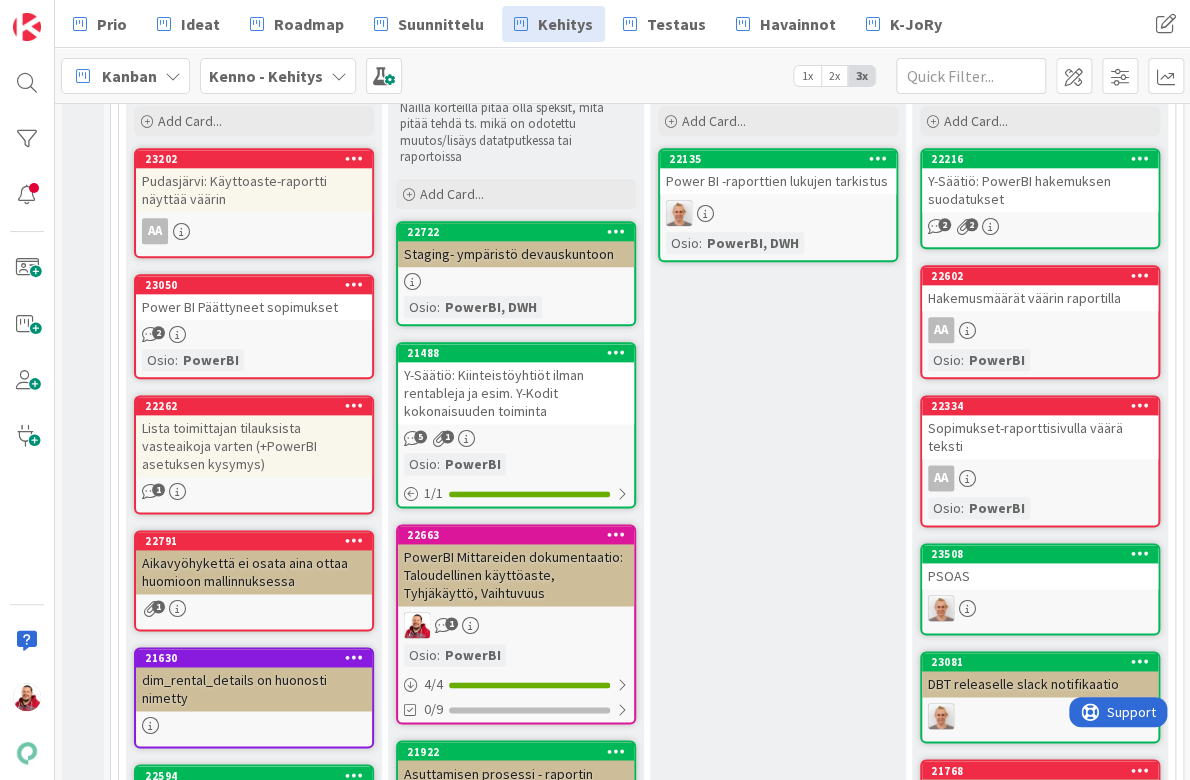
click at [270, 415] on div "Lista toimittajan tilauksista vasteaikoja varten (+PowerBI asetuksen kysymys)" at bounding box center [254, 446] width 236 height 62
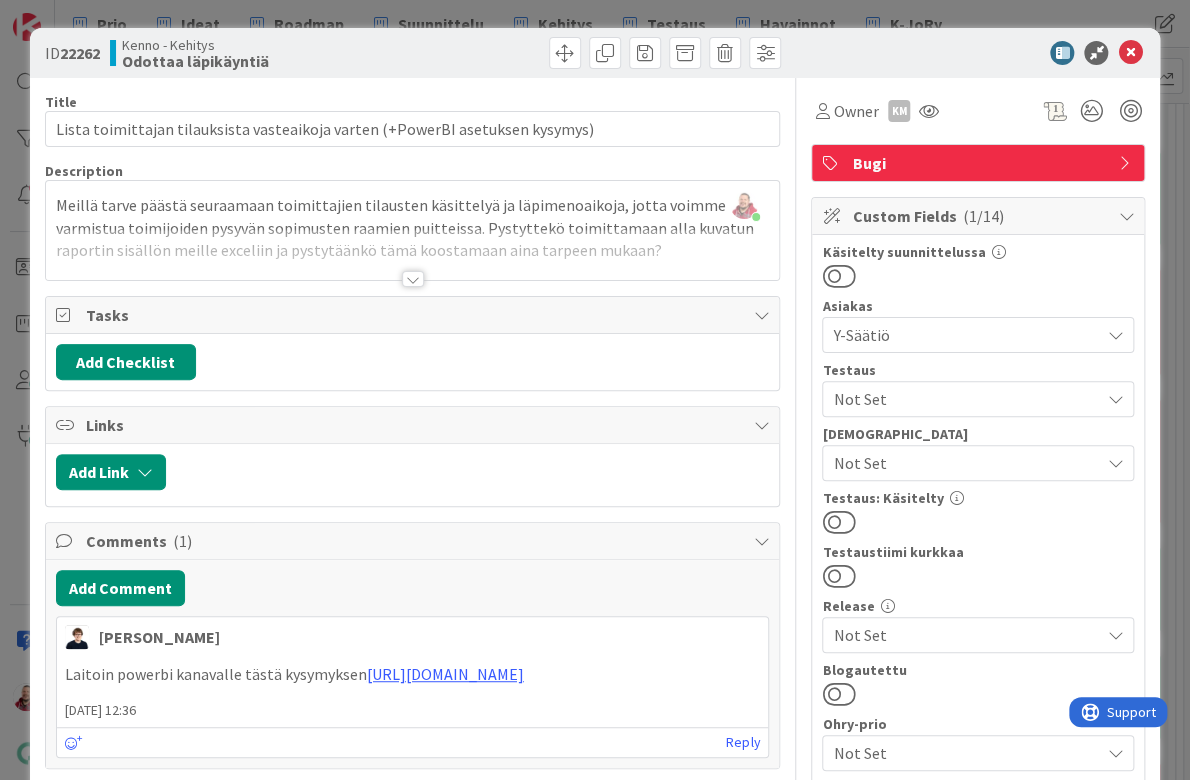
click at [411, 271] on div at bounding box center [413, 279] width 22 height 16
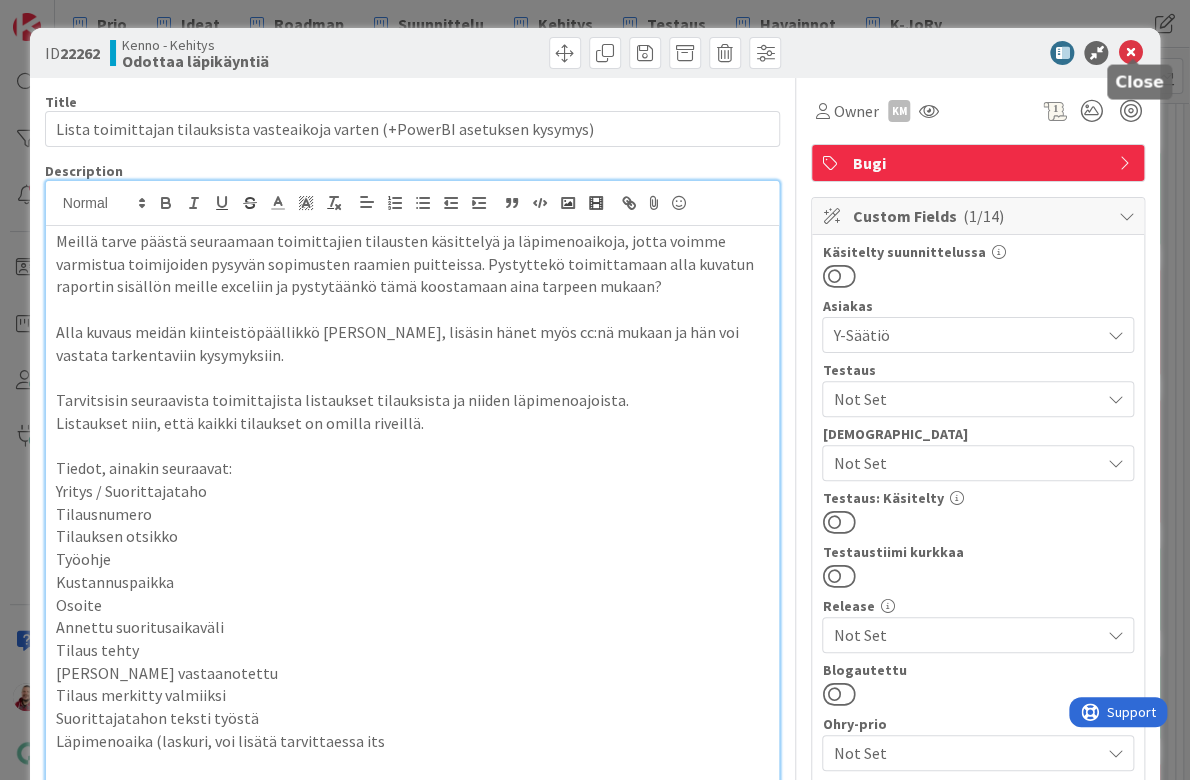
click at [1134, 41] on icon at bounding box center [1130, 53] width 24 height 24
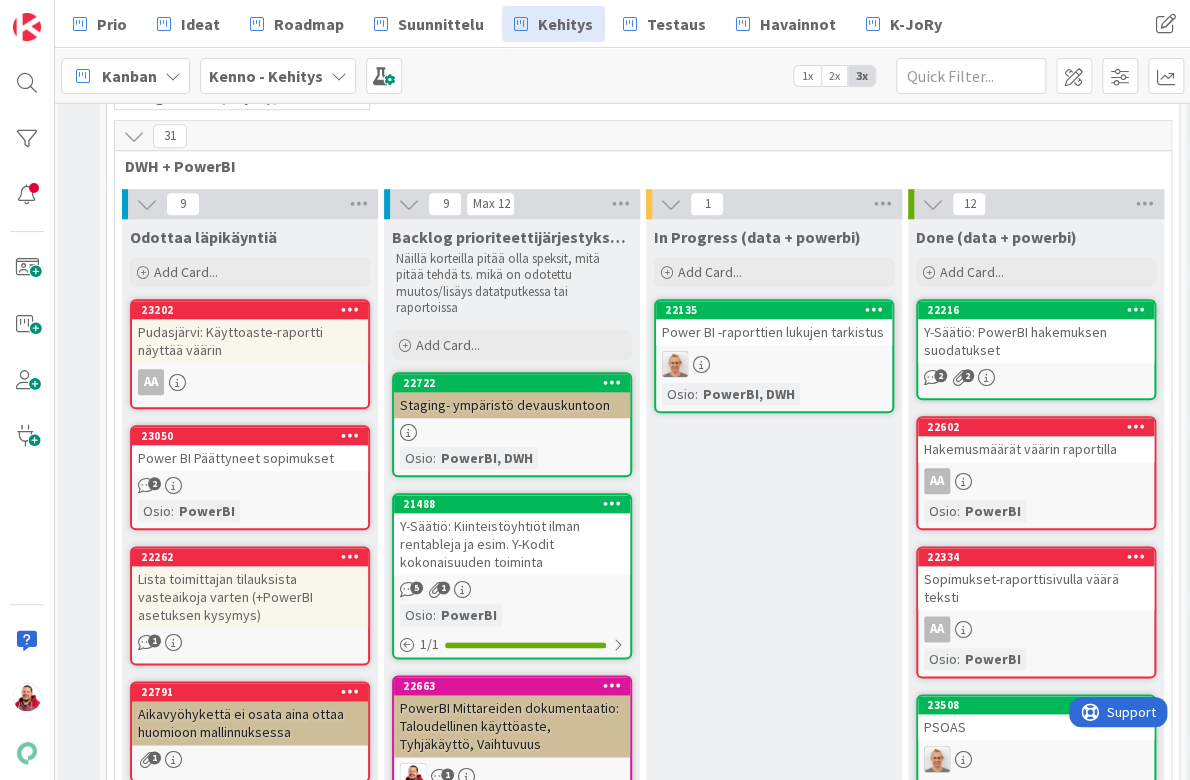
scroll to position [675, 4]
